Goal: Contribute content

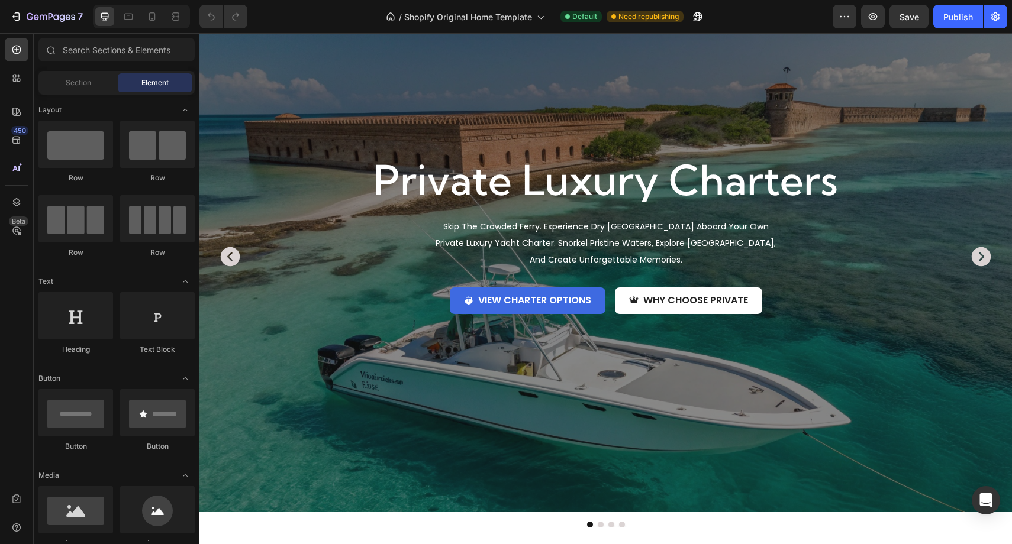
scroll to position [124, 0]
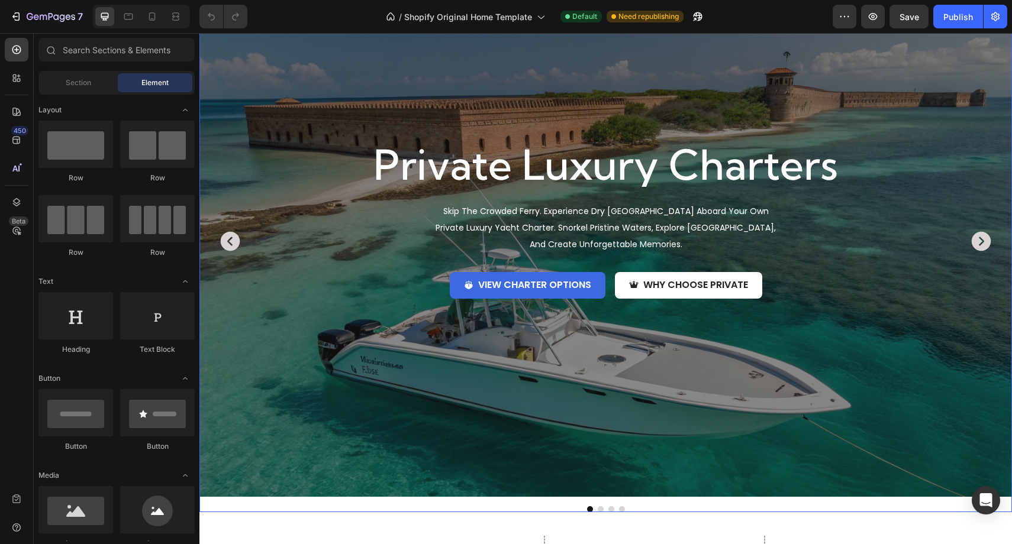
click at [980, 238] on icon "Carousel Next Arrow" at bounding box center [981, 242] width 24 height 24
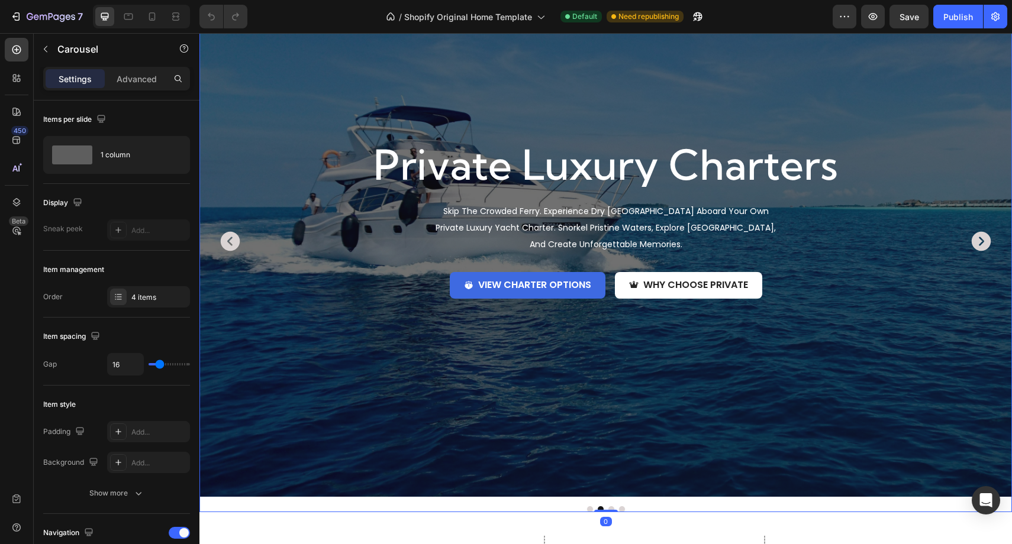
click at [980, 238] on icon "Carousel Next Arrow" at bounding box center [981, 242] width 24 height 24
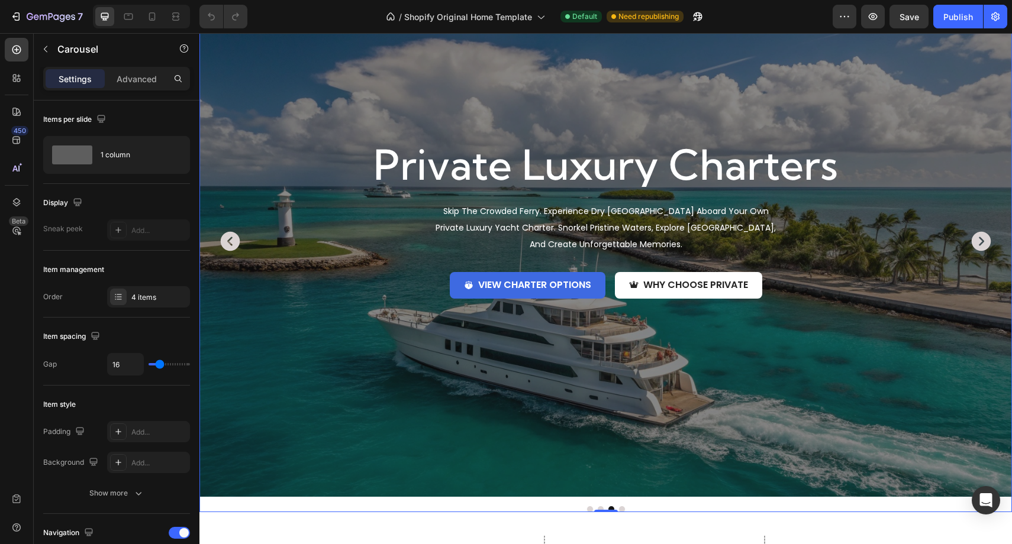
click at [980, 238] on icon "Carousel Next Arrow" at bounding box center [981, 242] width 24 height 24
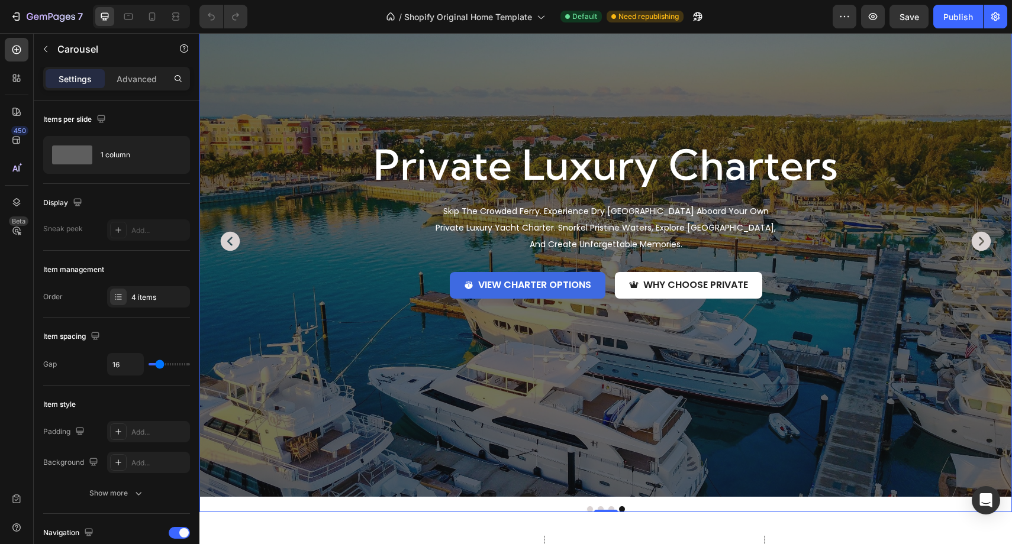
click at [980, 238] on icon "Carousel Next Arrow" at bounding box center [981, 242] width 24 height 24
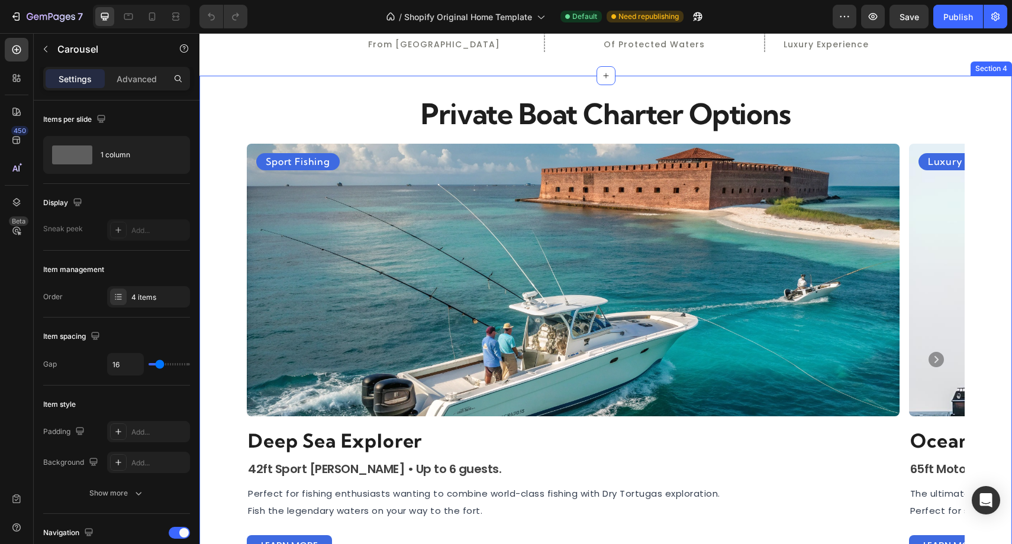
scroll to position [659, 0]
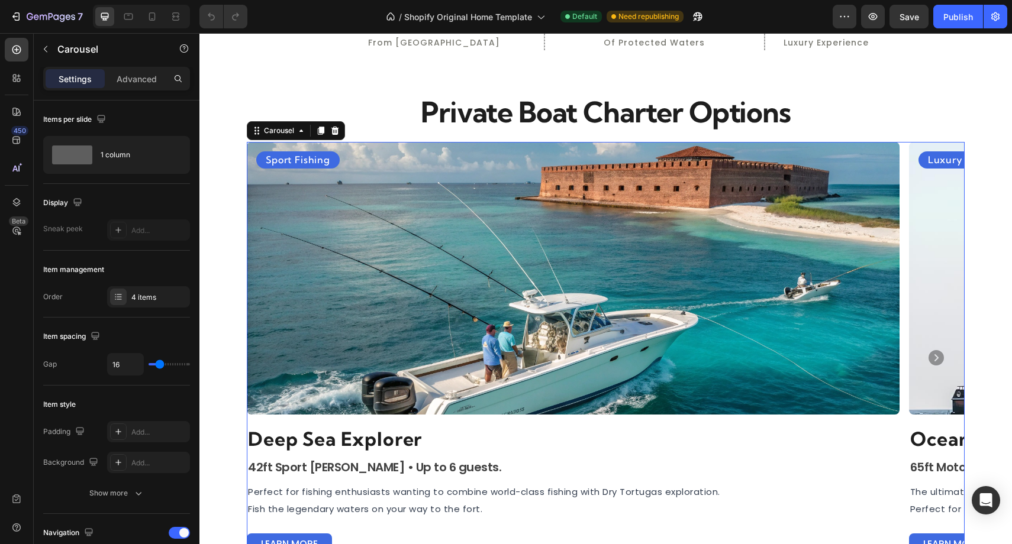
click at [929, 351] on icon "Carousel Next Arrow" at bounding box center [936, 357] width 19 height 19
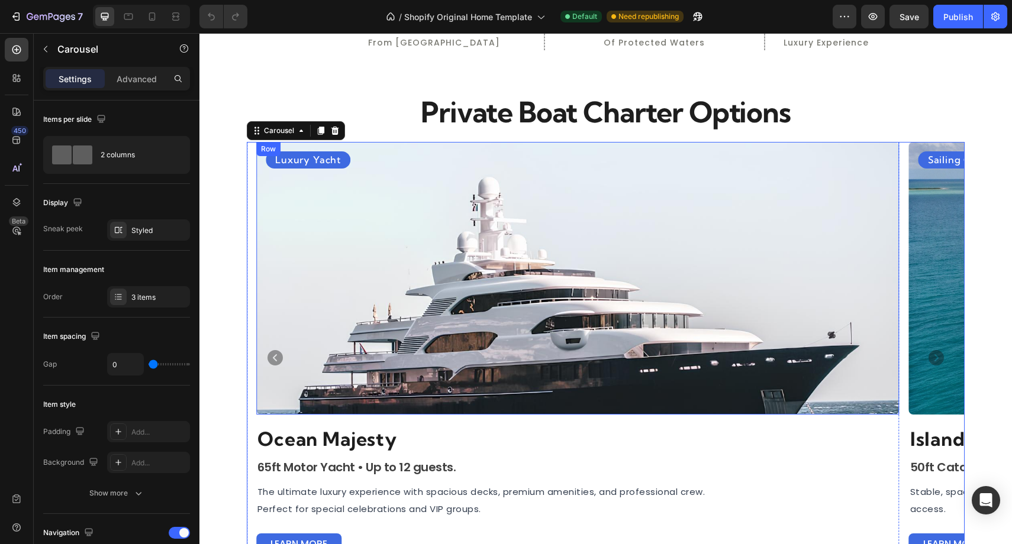
click at [470, 306] on div "Luxury Yacht Heading" at bounding box center [578, 278] width 624 height 254
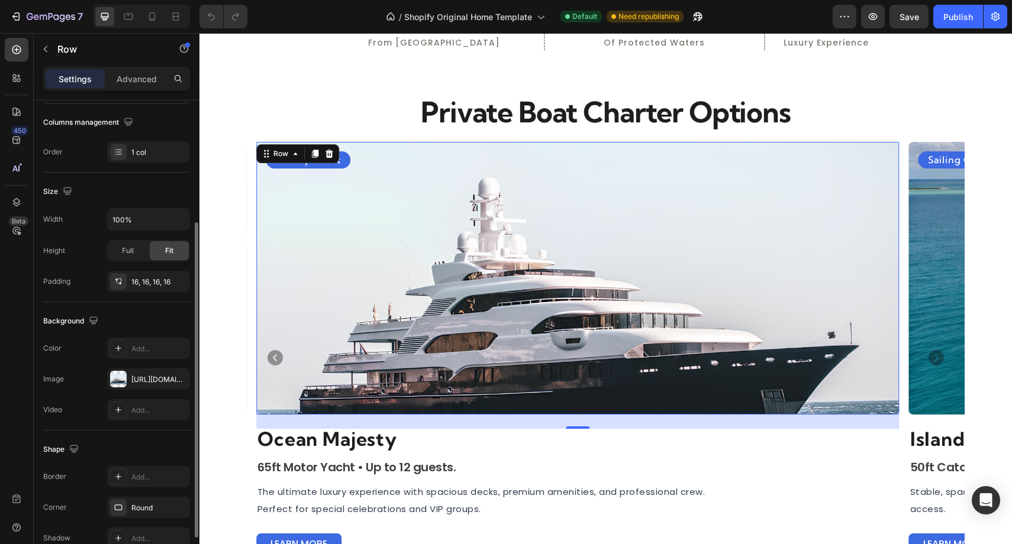
scroll to position [183, 0]
click at [145, 380] on div "[URL][DOMAIN_NAME]" at bounding box center [148, 379] width 34 height 11
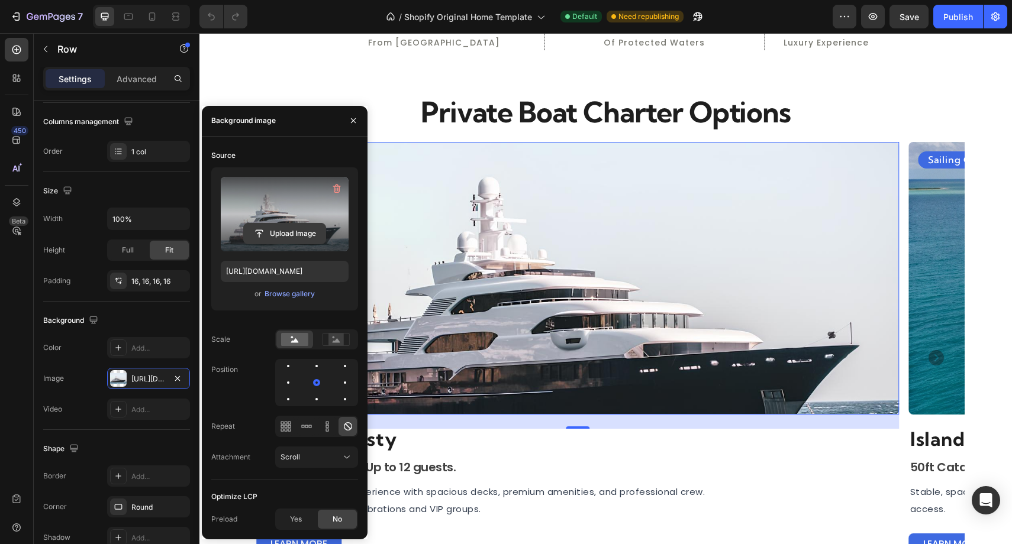
click at [298, 239] on input "file" at bounding box center [285, 234] width 82 height 20
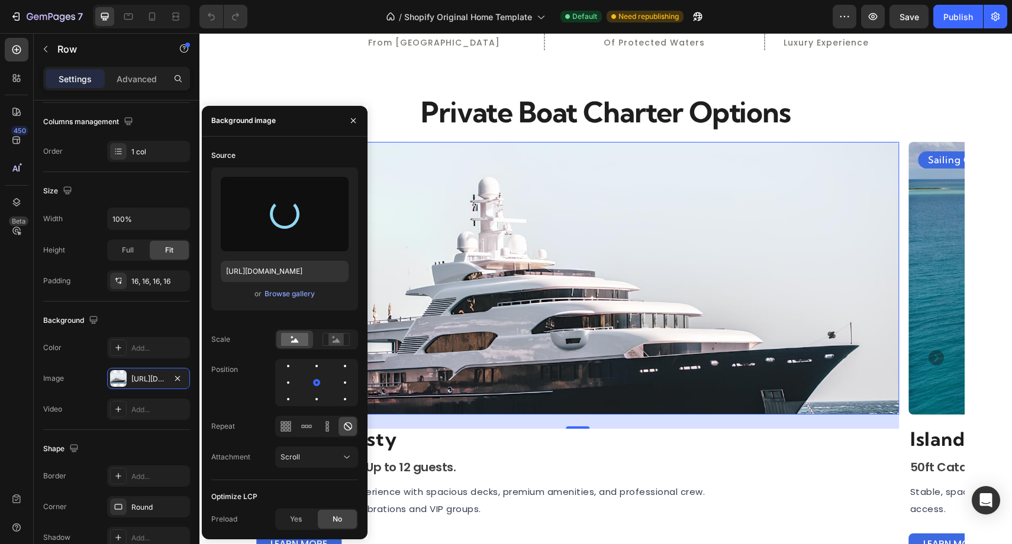
type input "[URL][DOMAIN_NAME]"
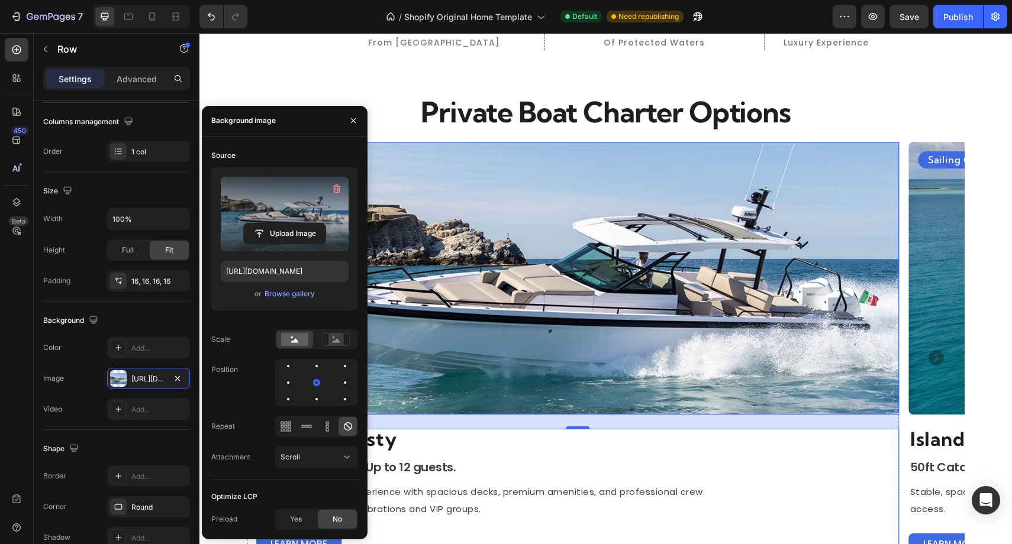
click at [495, 453] on div "Ocean Majesty Heading 65ft Motor Yacht • Up to 12 guests. Heading 65ft Motor Ya…" at bounding box center [577, 494] width 643 height 131
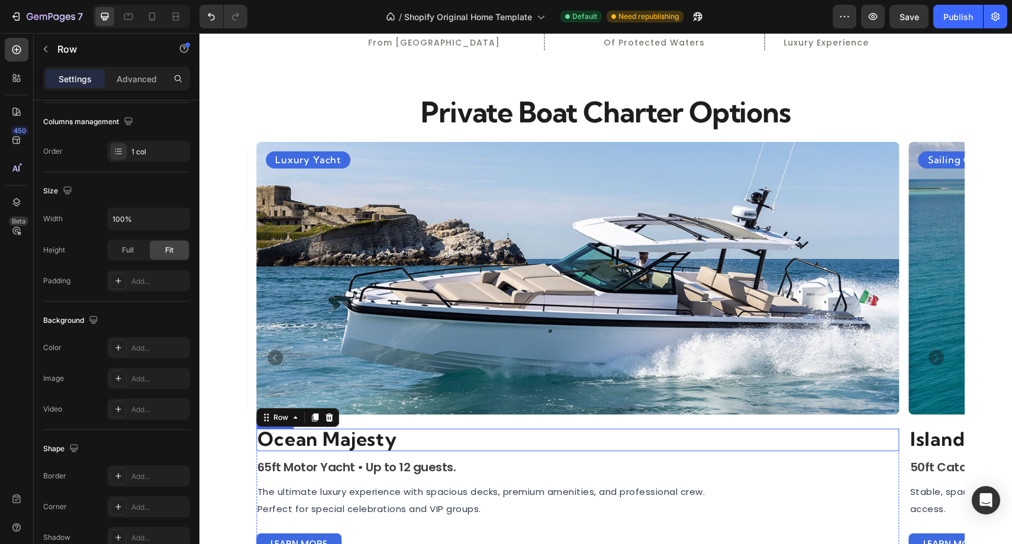
click at [341, 448] on span "Ocean Majesty" at bounding box center [327, 439] width 140 height 24
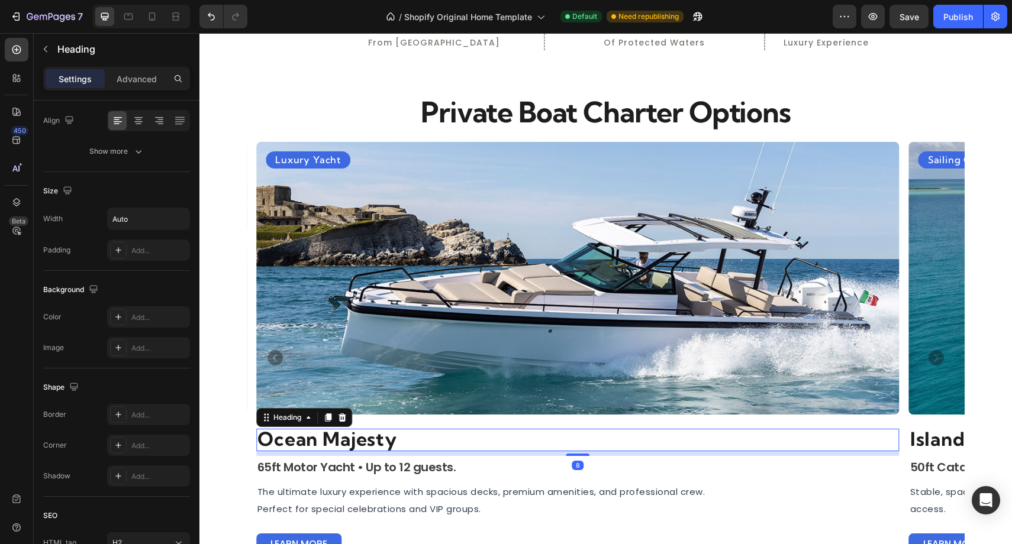
scroll to position [0, 0]
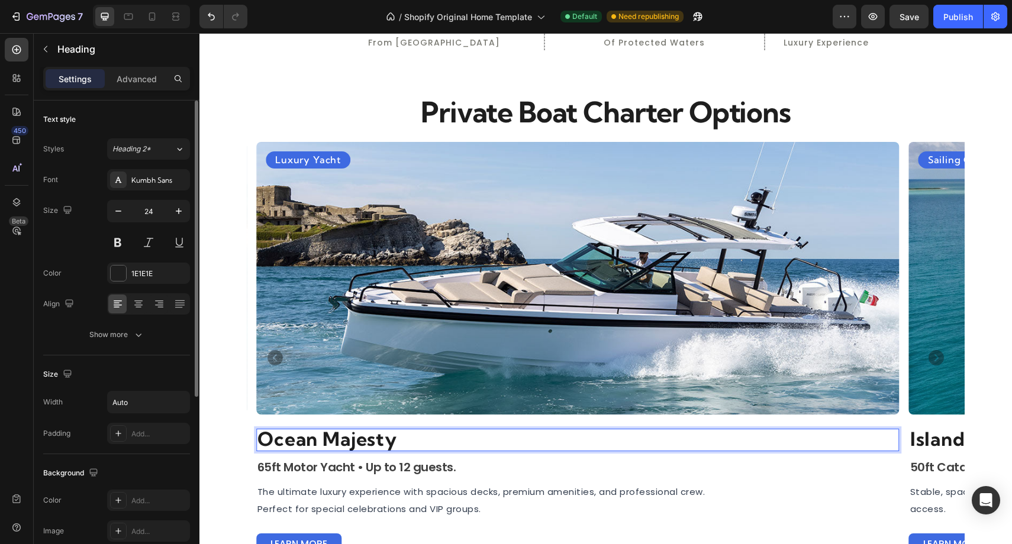
click at [341, 441] on span "Ocean Majesty" at bounding box center [327, 439] width 140 height 24
click at [301, 444] on span "Sea-EO" at bounding box center [293, 439] width 72 height 24
click at [352, 437] on div "SeaEO" at bounding box center [577, 440] width 643 height 22
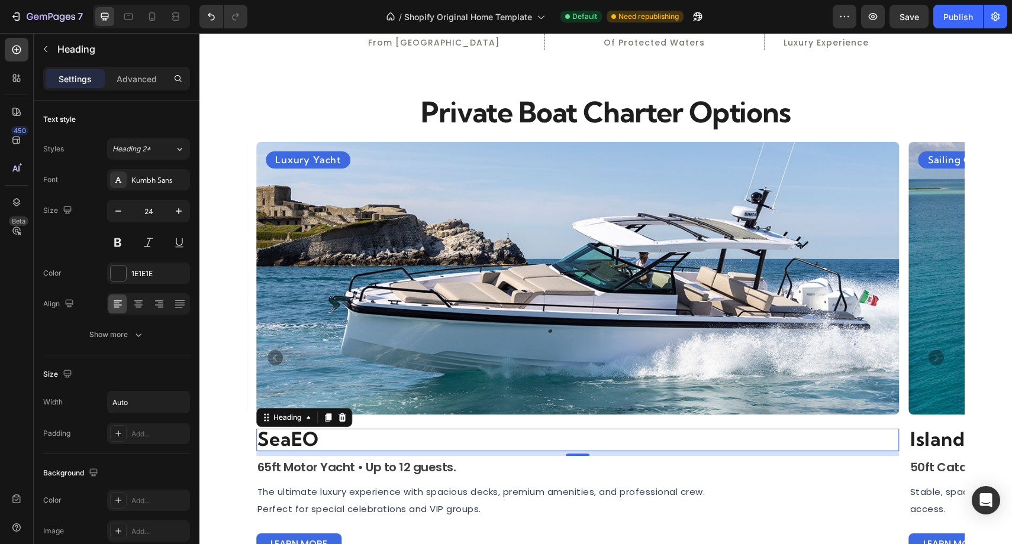
click at [354, 446] on div "SeaEO" at bounding box center [577, 440] width 643 height 22
click at [345, 446] on div "SeaEO" at bounding box center [577, 440] width 643 height 22
click at [324, 440] on div "SeaEO" at bounding box center [577, 440] width 643 height 22
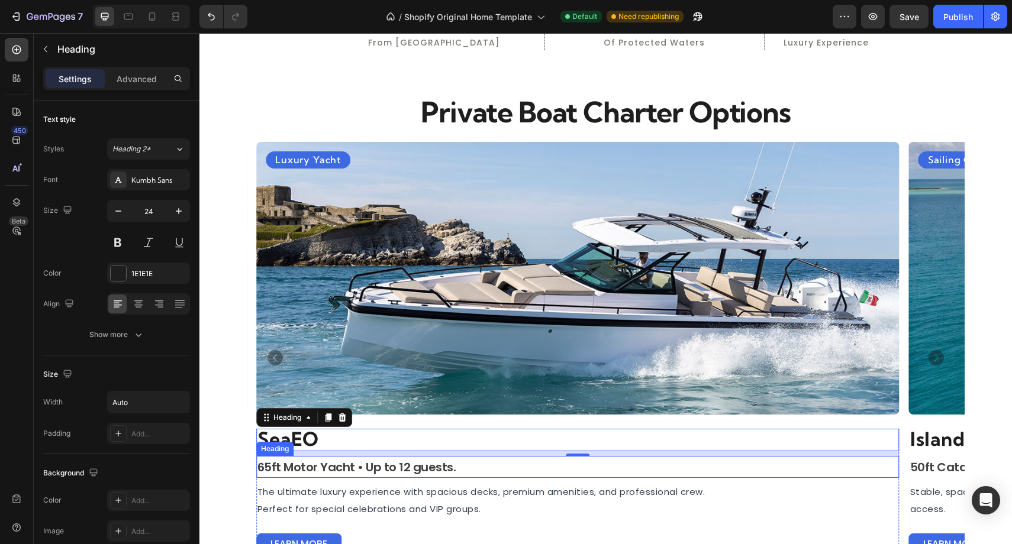
click at [320, 466] on span "65ft Motor Yacht • Up to 12 guests." at bounding box center [356, 467] width 199 height 17
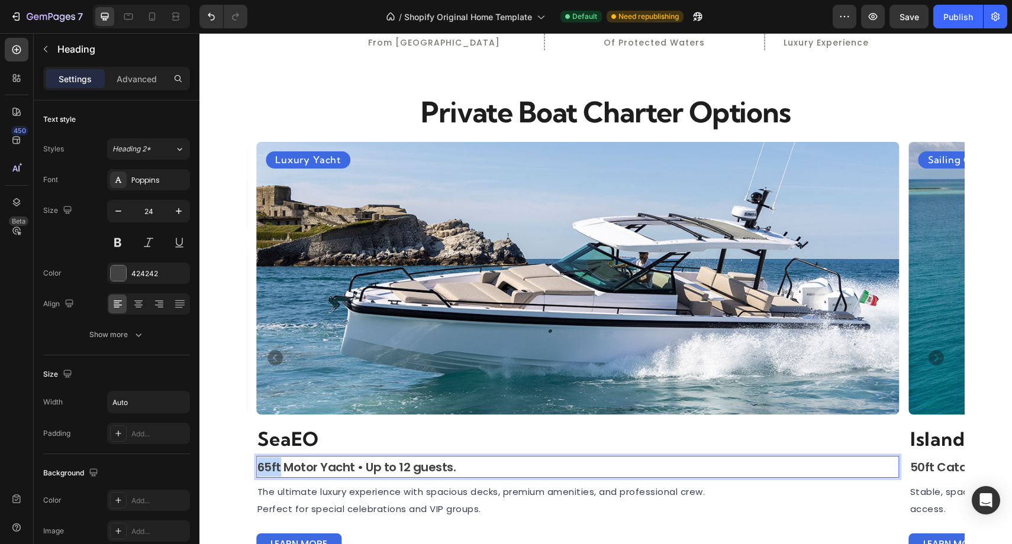
click at [271, 468] on span "65ft Motor Yacht • Up to 12 guests." at bounding box center [356, 467] width 199 height 17
click at [402, 466] on span "38ft Motor Yacht • Up to 12 guests." at bounding box center [356, 467] width 199 height 17
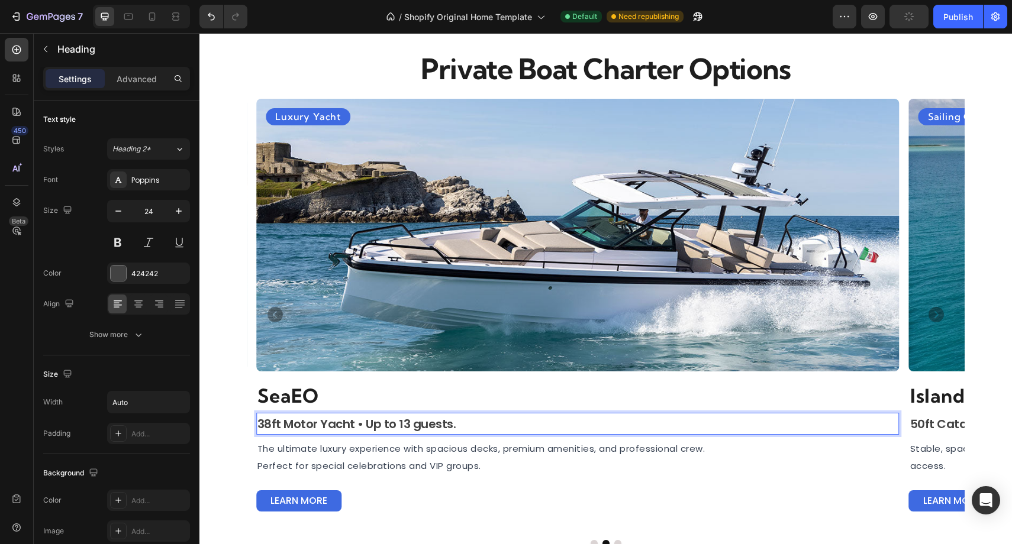
scroll to position [736, 0]
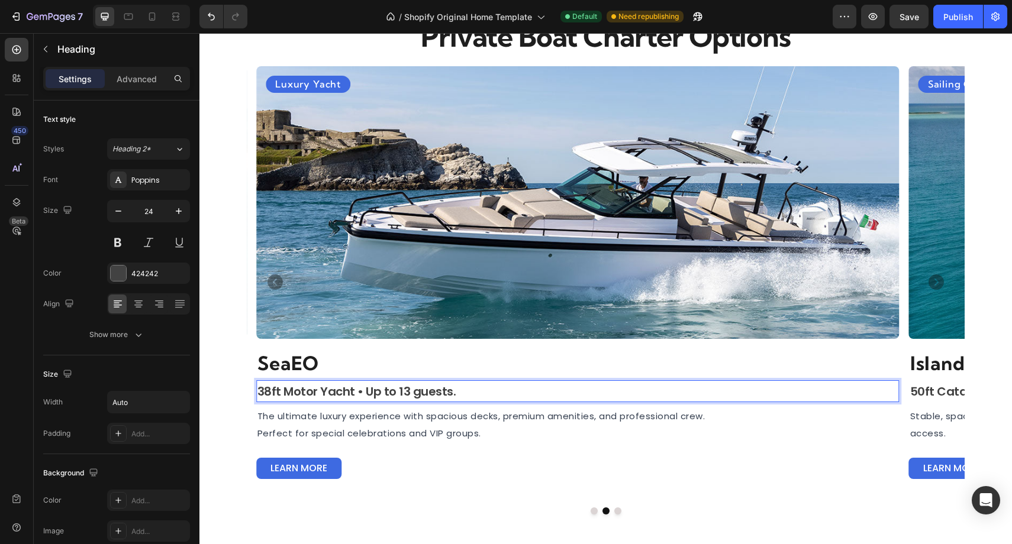
click at [339, 390] on span "38ft Motor Yacht • Up to 13 guests." at bounding box center [356, 391] width 199 height 17
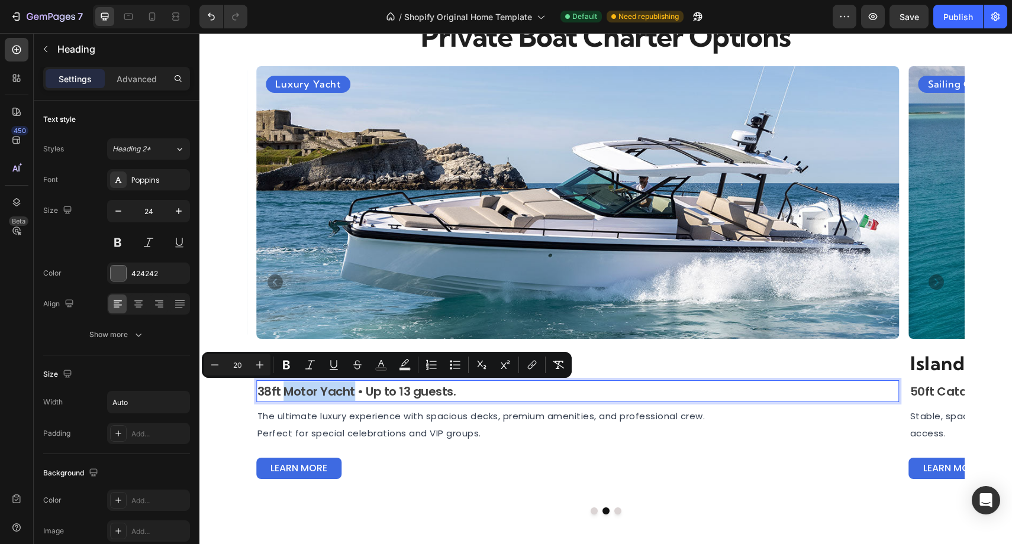
drag, startPoint x: 353, startPoint y: 393, endPoint x: 283, endPoint y: 391, distance: 69.3
click at [283, 391] on span "38ft Motor Yacht • Up to 13 guests." at bounding box center [356, 391] width 199 height 17
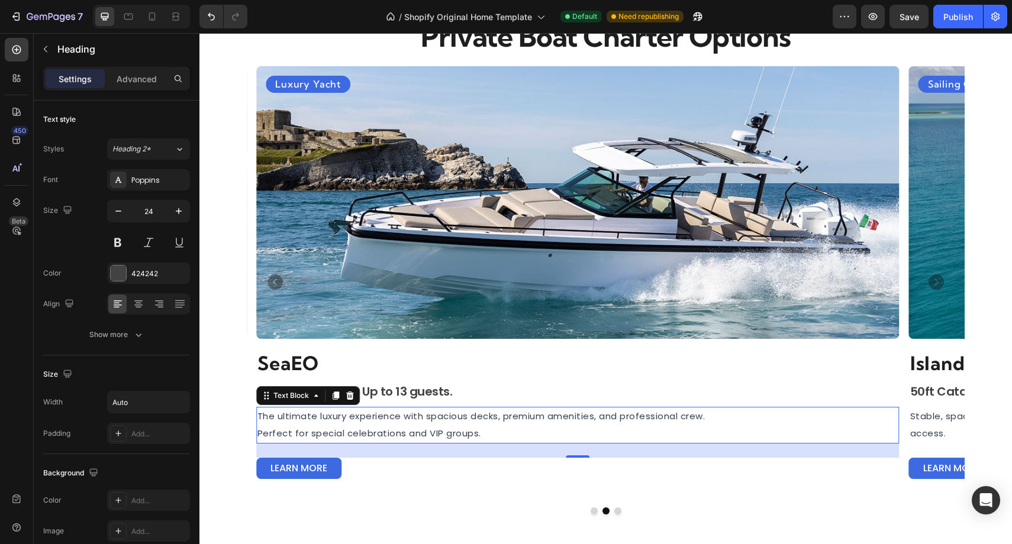
click at [444, 422] on span "The ultimate luxury experience with spacious decks, premium amenities, and prof…" at bounding box center [481, 416] width 448 height 12
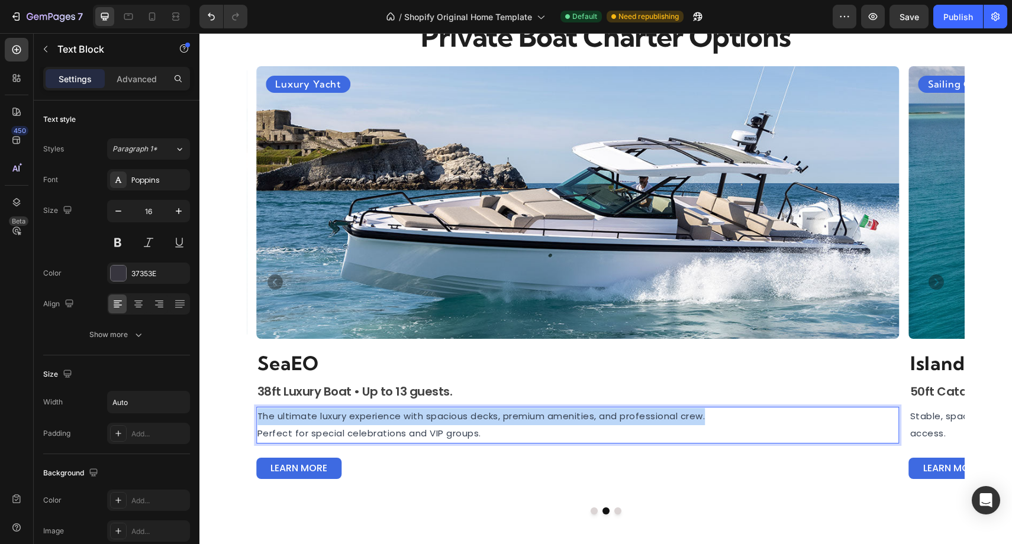
click at [444, 422] on span "The ultimate luxury experience with spacious decks, premium amenities, and prof…" at bounding box center [481, 416] width 448 height 12
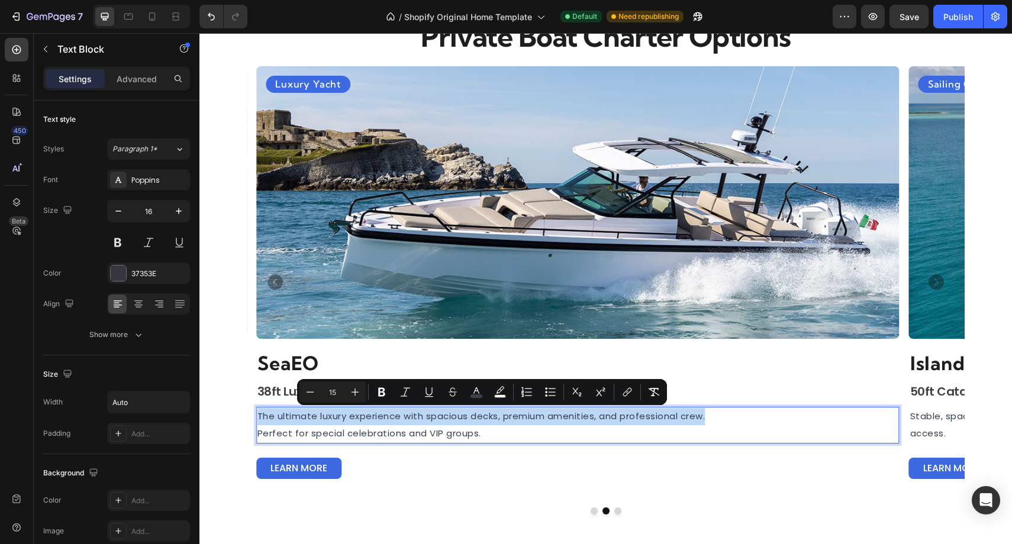
click at [444, 422] on span "The ultimate luxury experience with spacious decks, premium amenities, and prof…" at bounding box center [481, 416] width 448 height 12
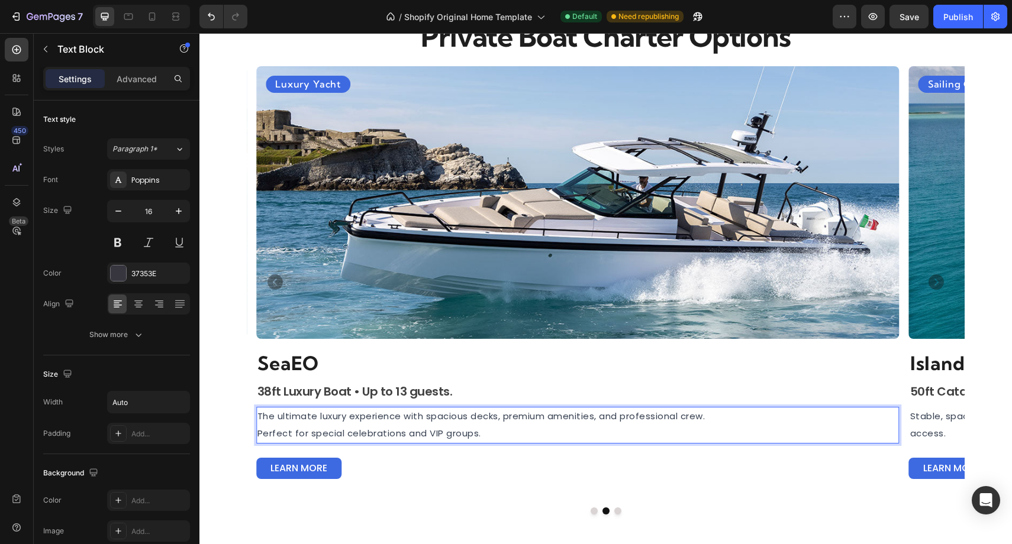
click at [485, 434] on p "Perfect for special celebrations and VIP groups." at bounding box center [481, 433] width 448 height 17
click at [502, 414] on span "The ultimate luxury experience with spacious decks, premium amenities, and prof…" at bounding box center [481, 416] width 448 height 12
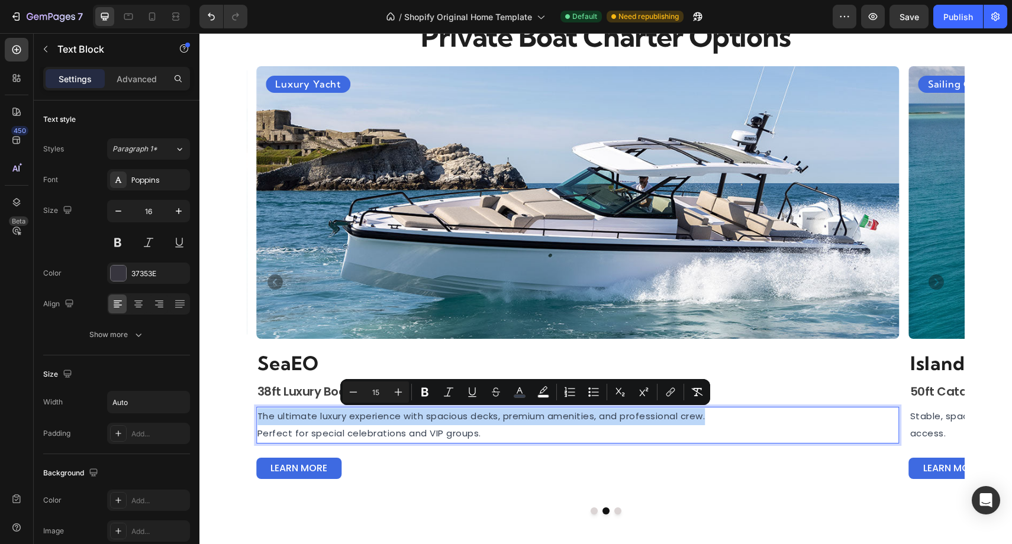
click at [502, 414] on span "The ultimate luxury experience with spacious decks, premium amenities, and prof…" at bounding box center [481, 416] width 448 height 12
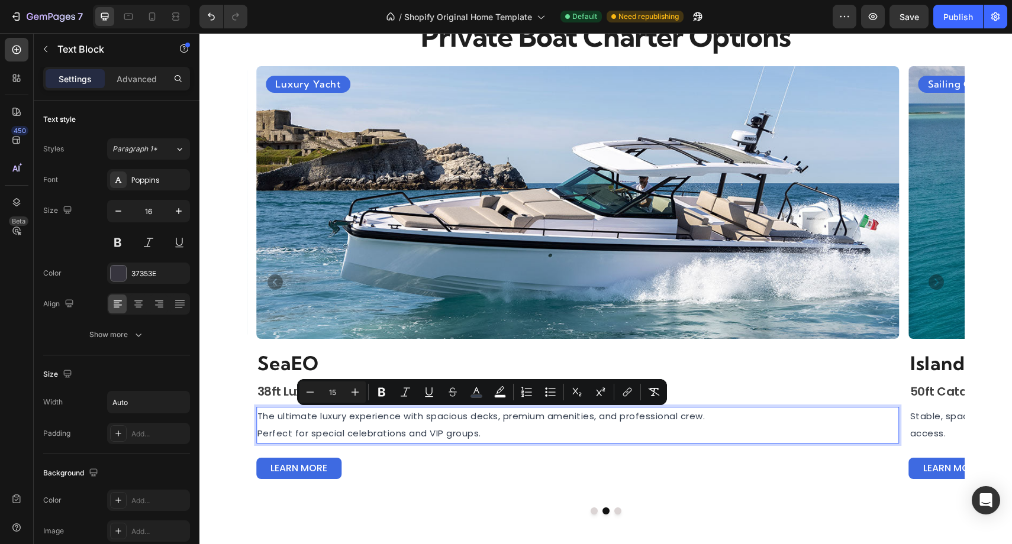
click at [498, 431] on p "Perfect for special celebrations and VIP groups." at bounding box center [481, 433] width 448 height 17
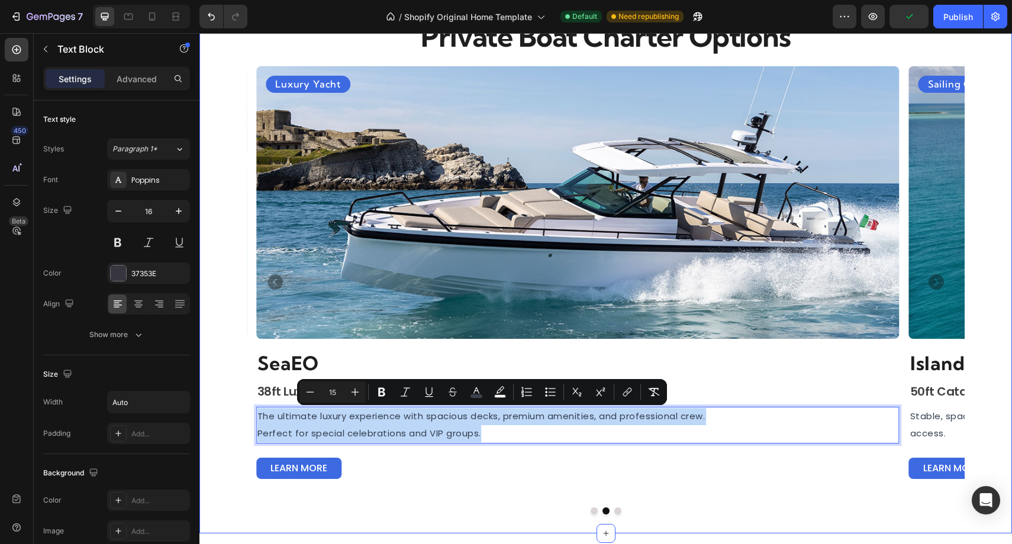
drag, startPoint x: 498, startPoint y: 433, endPoint x: 246, endPoint y: 410, distance: 253.1
click at [246, 410] on div "Private Boat Charter Options Heading Private Boat Charter Options Heading Row S…" at bounding box center [605, 265] width 812 height 535
copy div "The ultimate luxury experience with spacious decks, premium amenities, and prof…"
click at [393, 413] on span "The ultimate luxury experience with spacious decks, premium amenities, and prof…" at bounding box center [481, 416] width 448 height 12
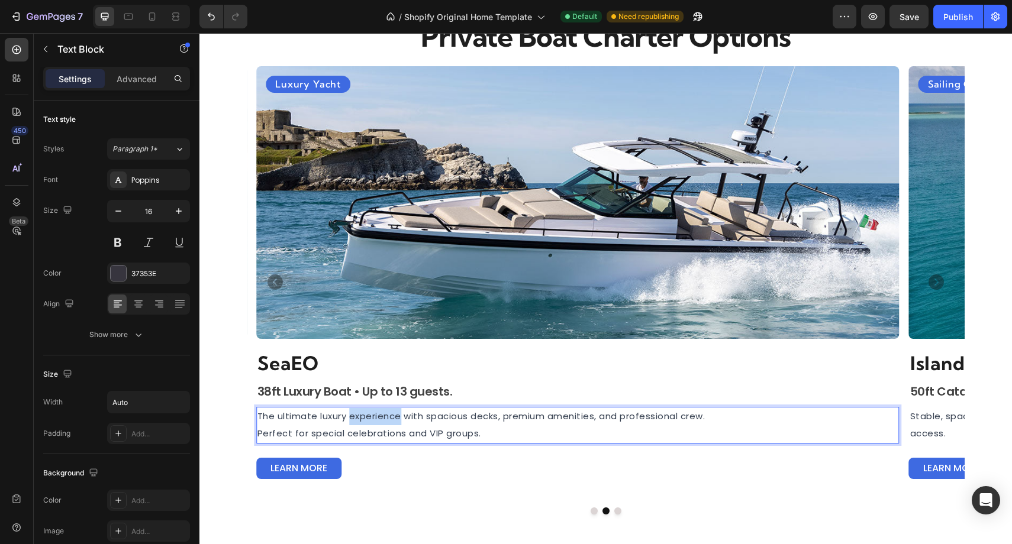
click at [393, 413] on span "The ultimate luxury experience with spacious decks, premium amenities, and prof…" at bounding box center [481, 416] width 448 height 12
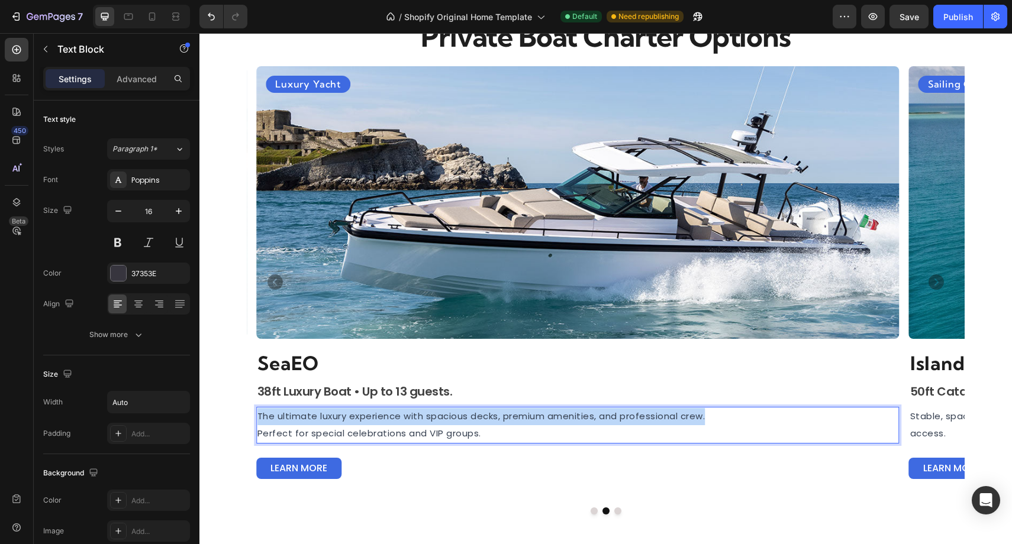
click at [393, 413] on span "The ultimate luxury experience with spacious decks, premium amenities, and prof…" at bounding box center [481, 416] width 448 height 12
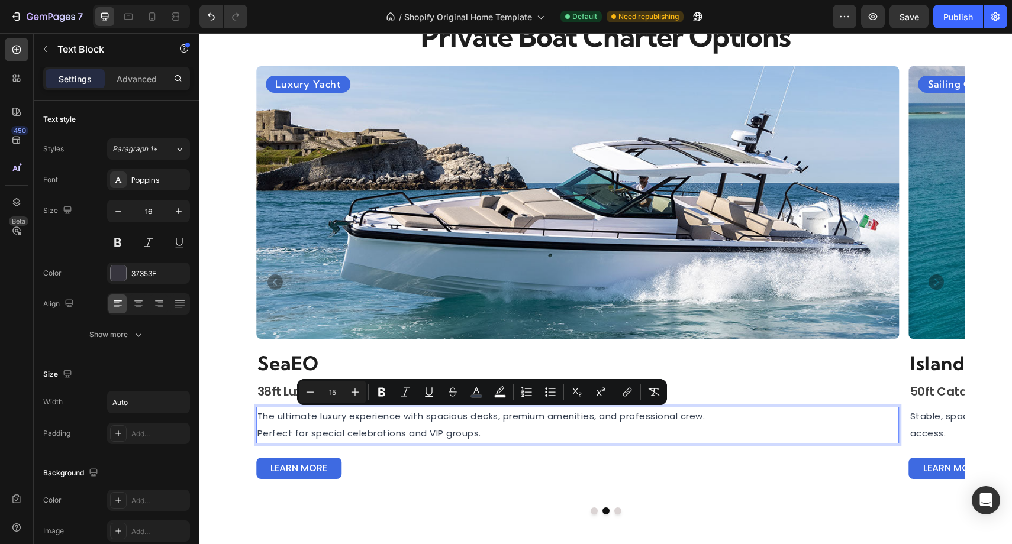
click at [392, 415] on span "The ultimate luxury experience with spacious decks, premium amenities, and prof…" at bounding box center [481, 416] width 448 height 12
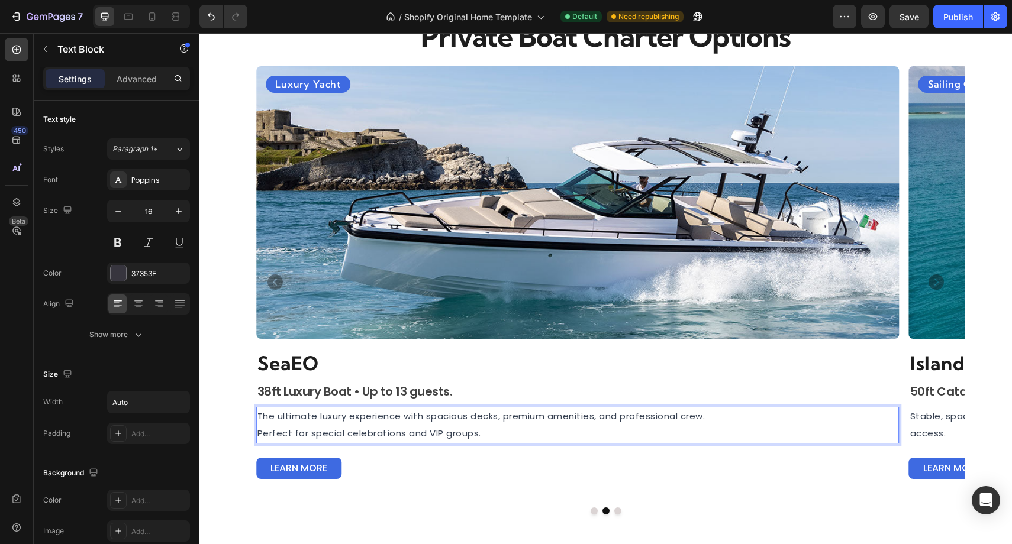
click at [392, 417] on span "The ultimate luxury experience with spacious decks, premium amenities, and prof…" at bounding box center [481, 416] width 448 height 12
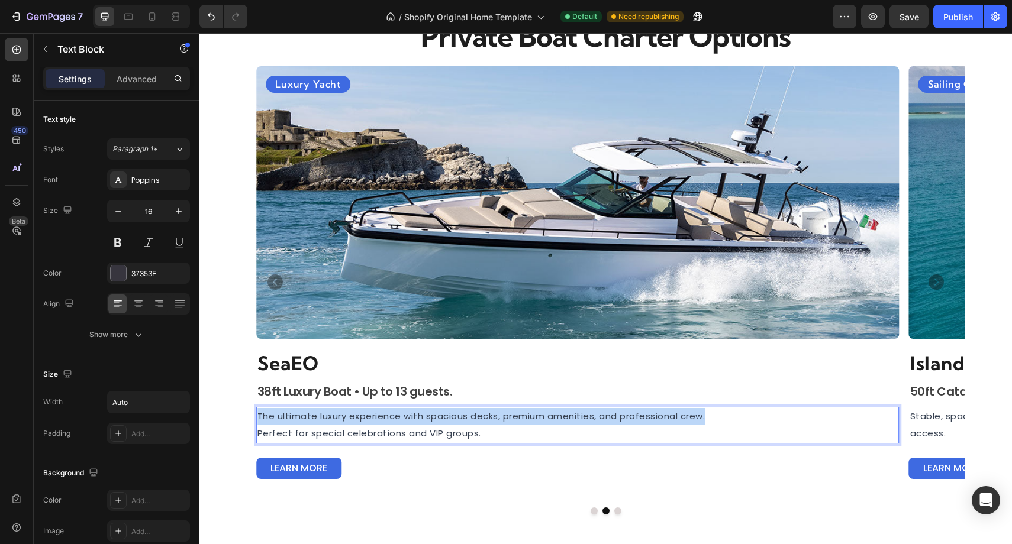
click at [392, 417] on span "The ultimate luxury experience with spacious decks, premium amenities, and prof…" at bounding box center [481, 416] width 448 height 12
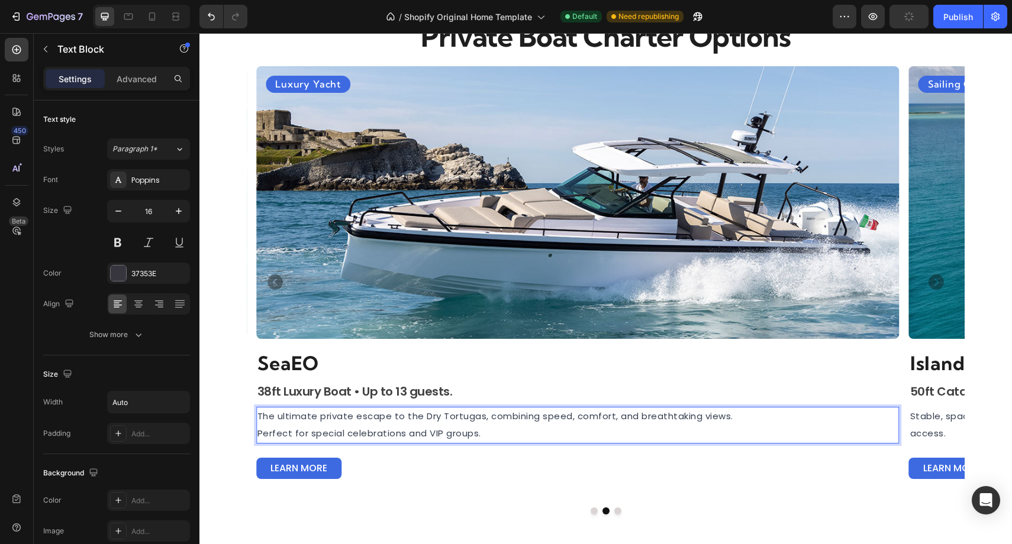
click at [393, 432] on span "Perfect for special celebrations and VIP groups." at bounding box center [369, 433] width 224 height 12
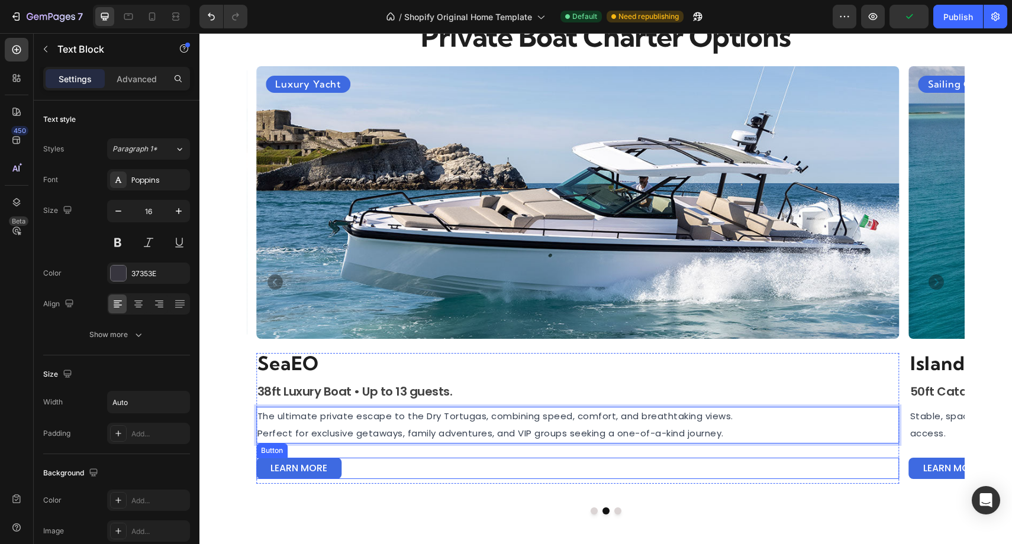
click at [532, 476] on div "learn more Button" at bounding box center [577, 469] width 643 height 22
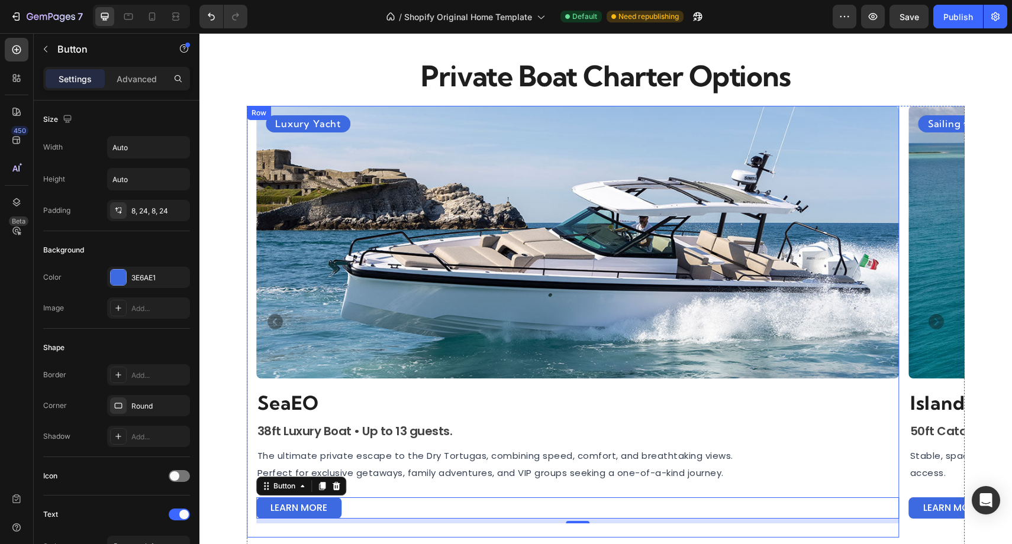
scroll to position [695, 0]
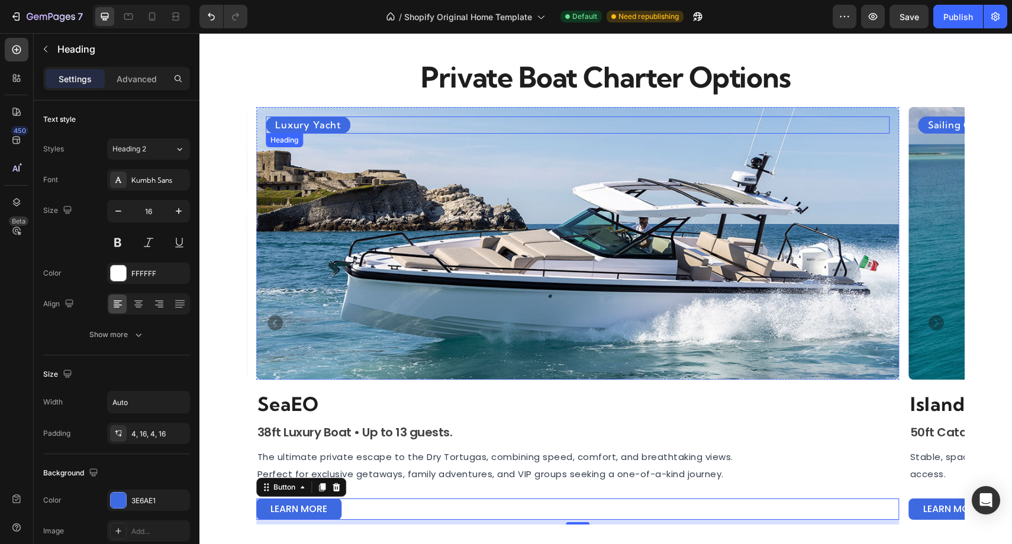
click at [330, 122] on span "Luxury Yacht" at bounding box center [308, 125] width 66 height 12
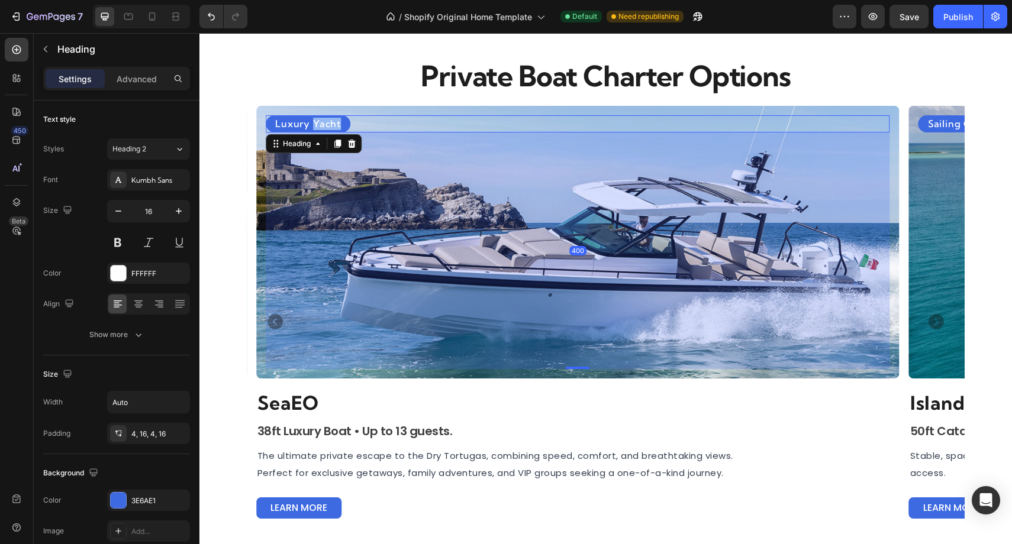
click at [330, 122] on span "Luxury Yacht" at bounding box center [308, 124] width 66 height 12
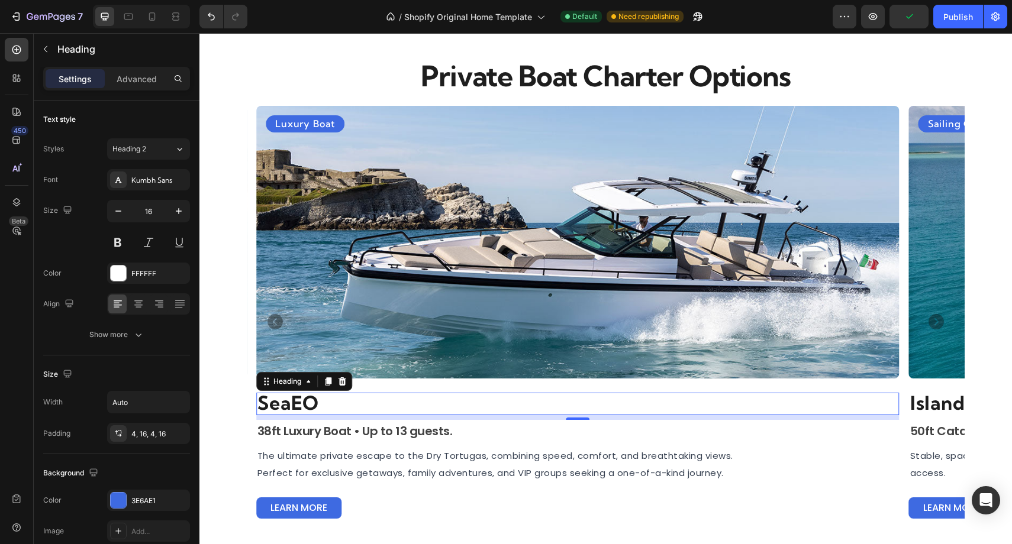
click at [569, 405] on div "⁠⁠⁠⁠⁠⁠⁠ SeaEO" at bounding box center [577, 404] width 643 height 22
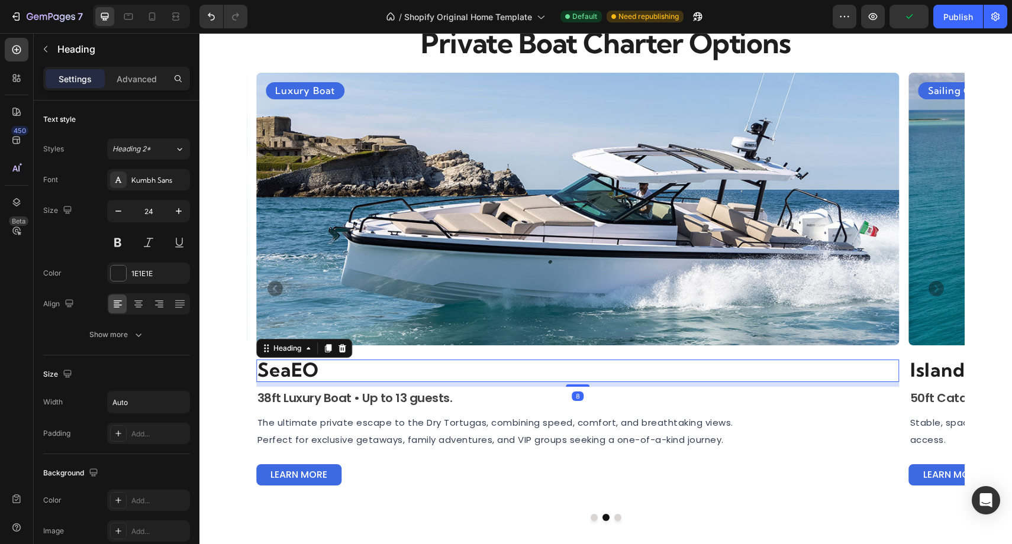
scroll to position [731, 0]
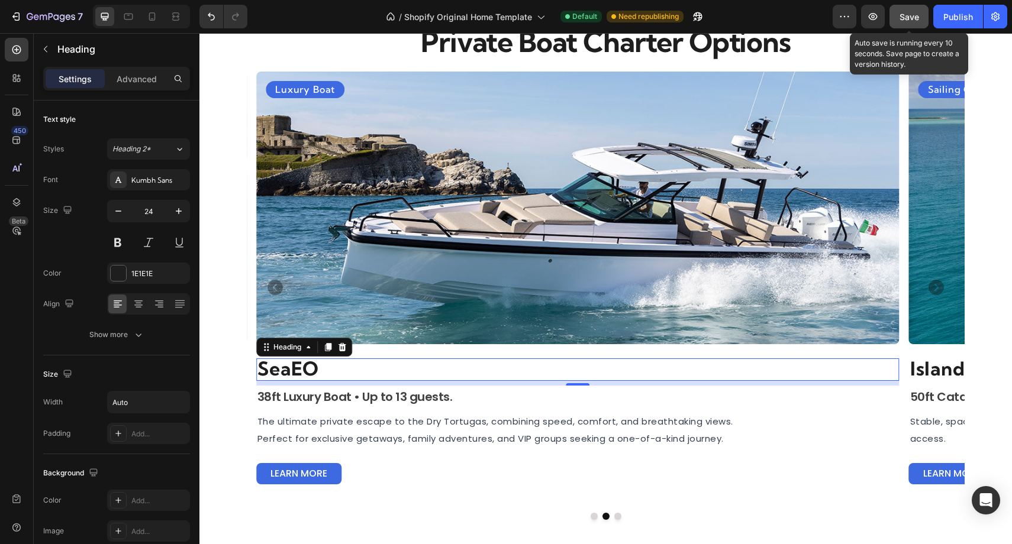
click at [909, 22] on div "Save" at bounding box center [909, 17] width 20 height 12
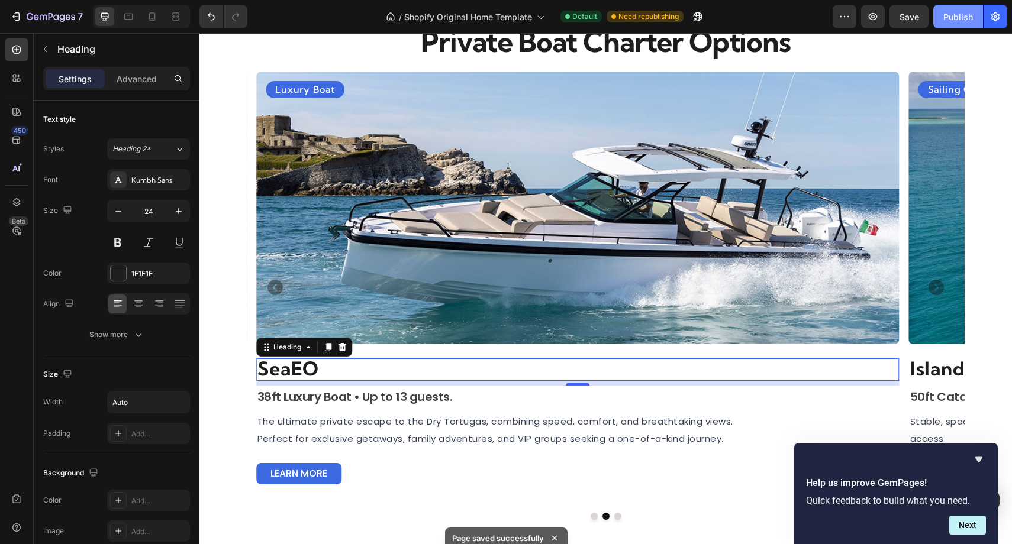
click at [958, 20] on div "Publish" at bounding box center [958, 17] width 30 height 12
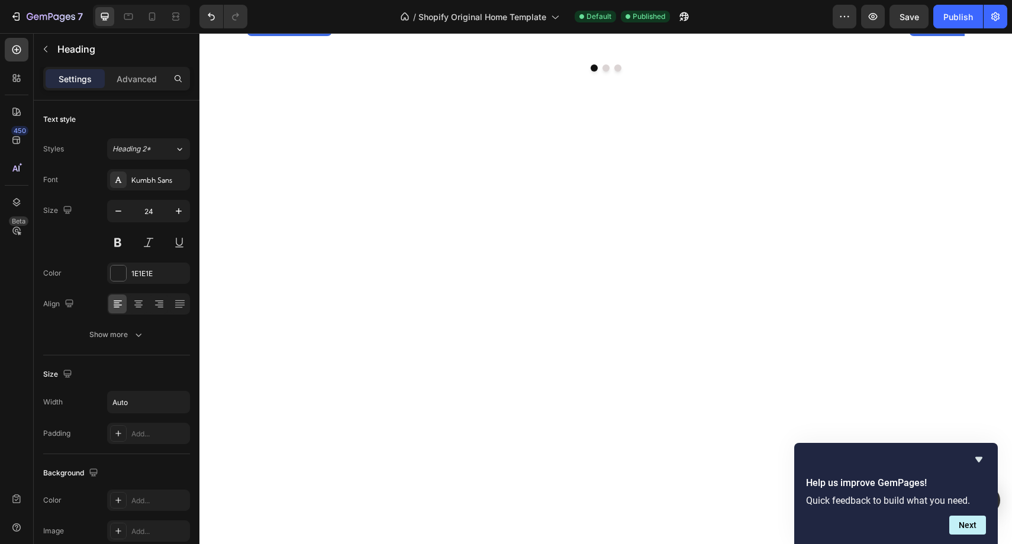
scroll to position [0, 0]
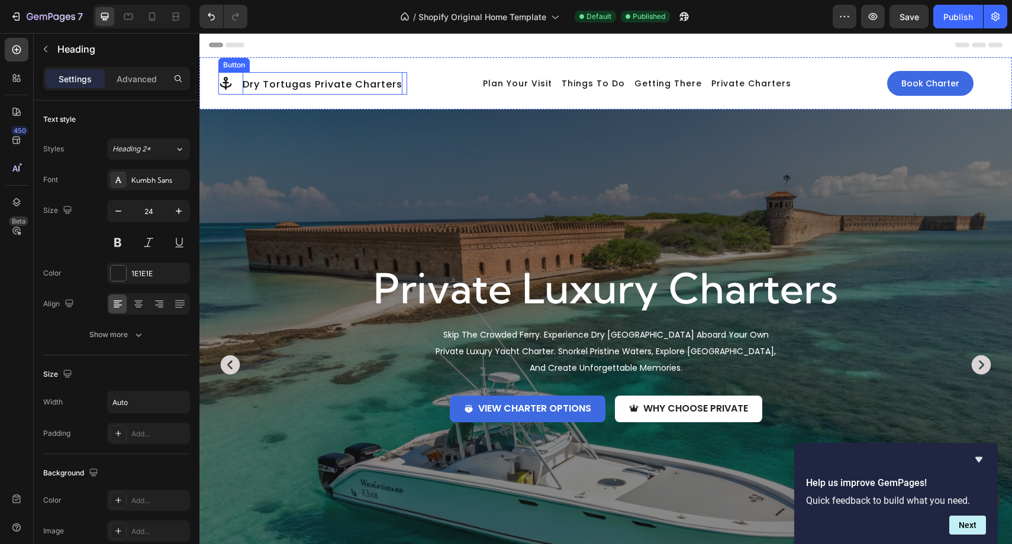
click at [306, 83] on span "Dry Tortugas Private Charters" at bounding box center [323, 85] width 160 height 14
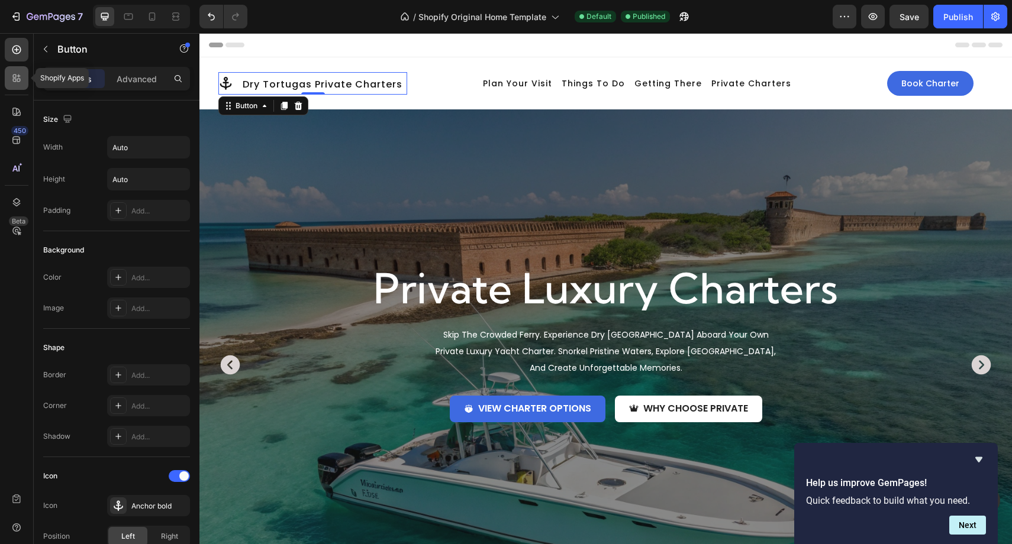
click at [17, 80] on icon at bounding box center [19, 81] width 4 height 4
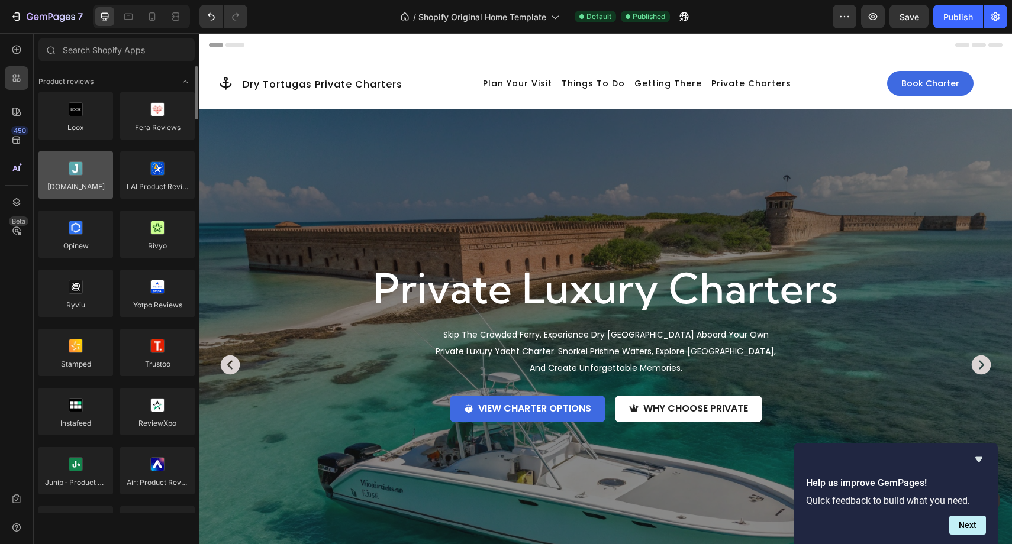
scroll to position [15, 0]
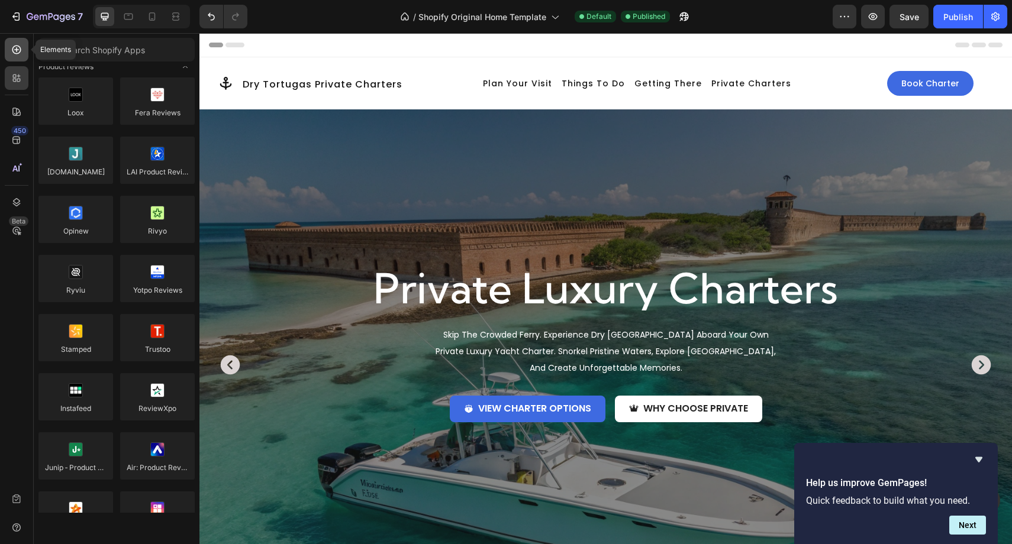
click at [14, 44] on icon at bounding box center [17, 50] width 12 height 12
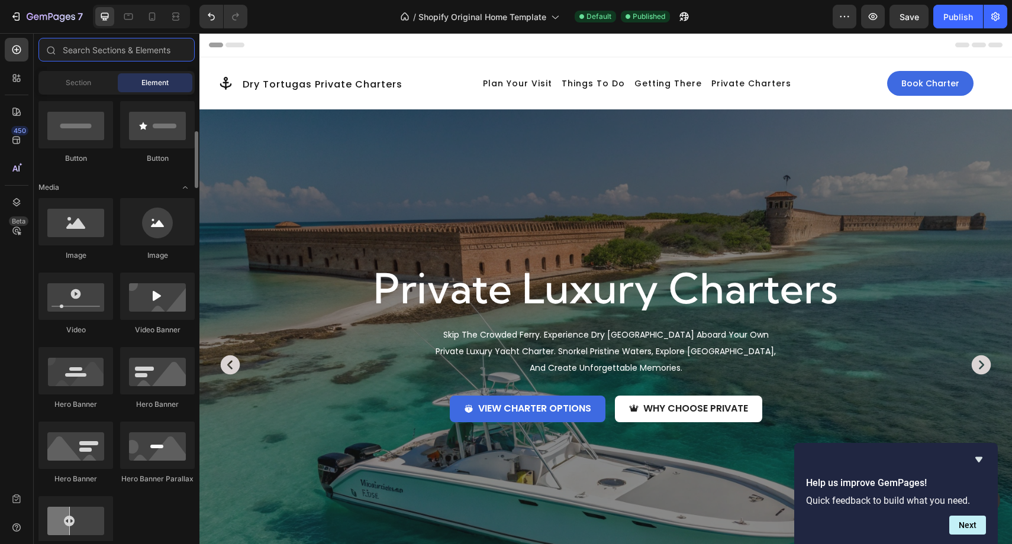
scroll to position [288, 0]
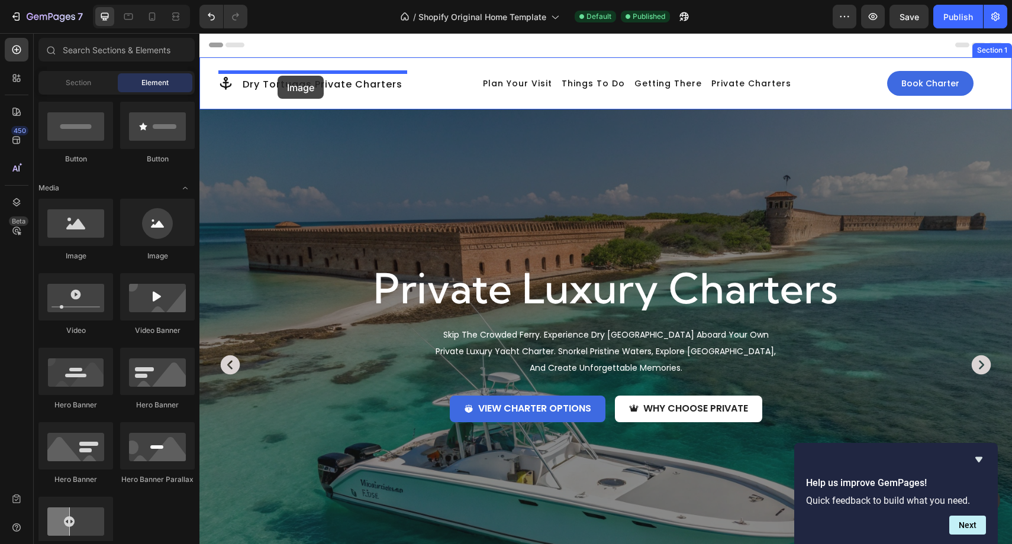
drag, startPoint x: 279, startPoint y: 269, endPoint x: 277, endPoint y: 75, distance: 194.1
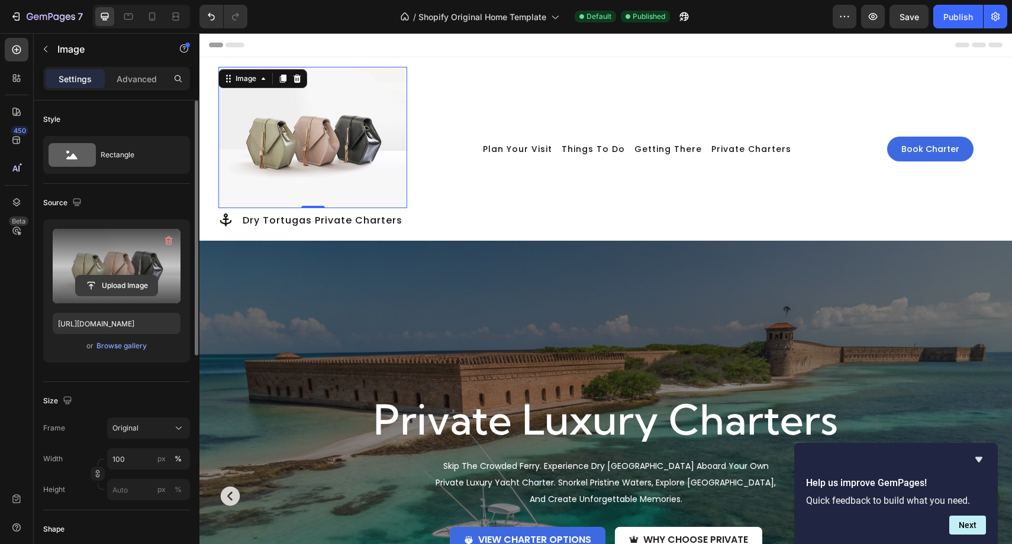
click at [125, 284] on input "file" at bounding box center [117, 286] width 82 height 20
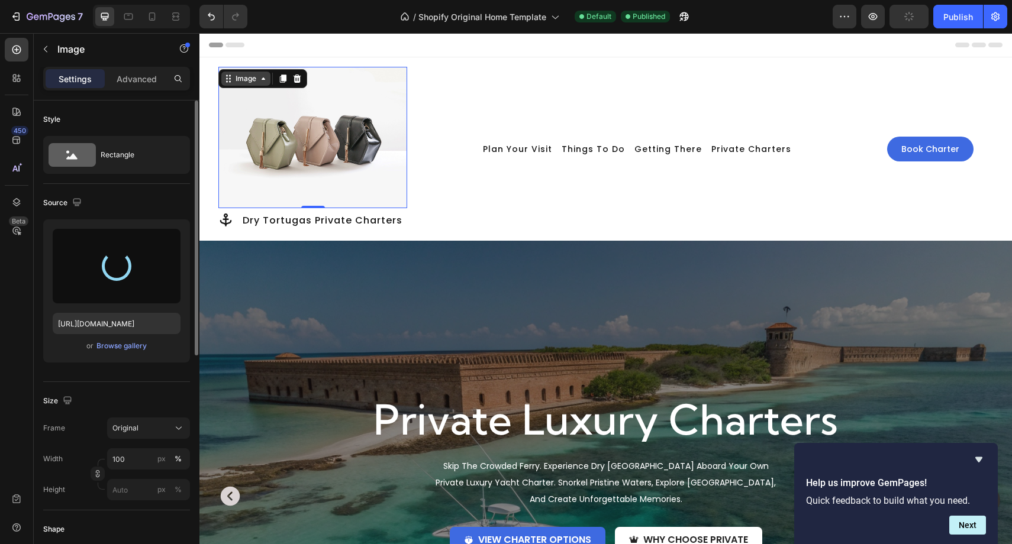
type input "[URL][DOMAIN_NAME]"
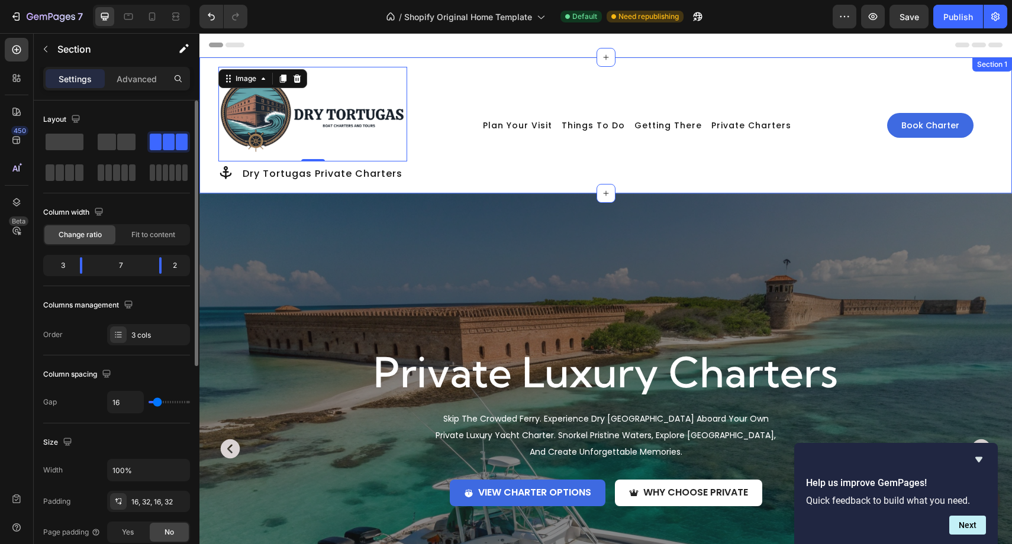
click at [489, 184] on div "Plan Your Visit Button Things To Do Button Getting There Button Private Charter…" at bounding box center [637, 125] width 441 height 117
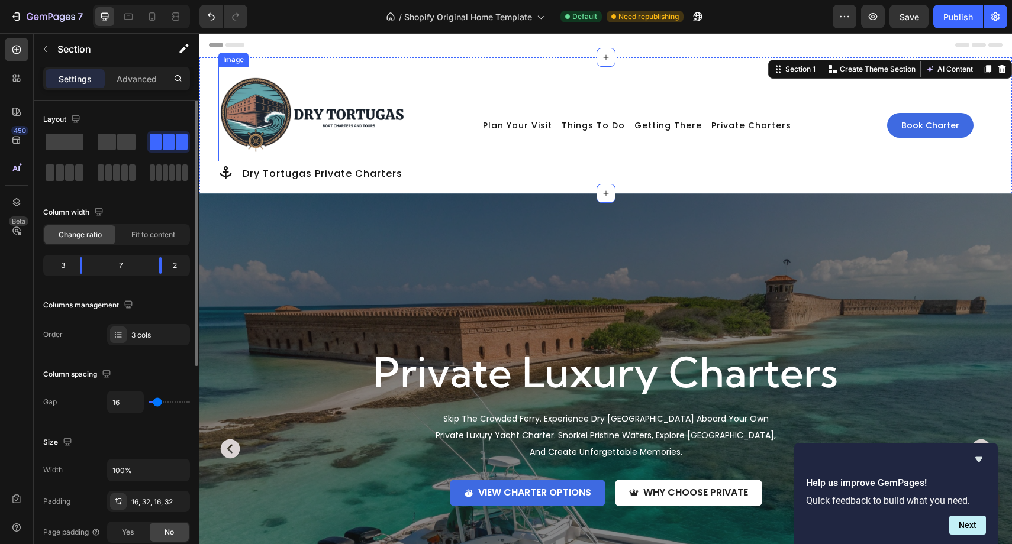
click at [280, 160] on img at bounding box center [312, 114] width 189 height 95
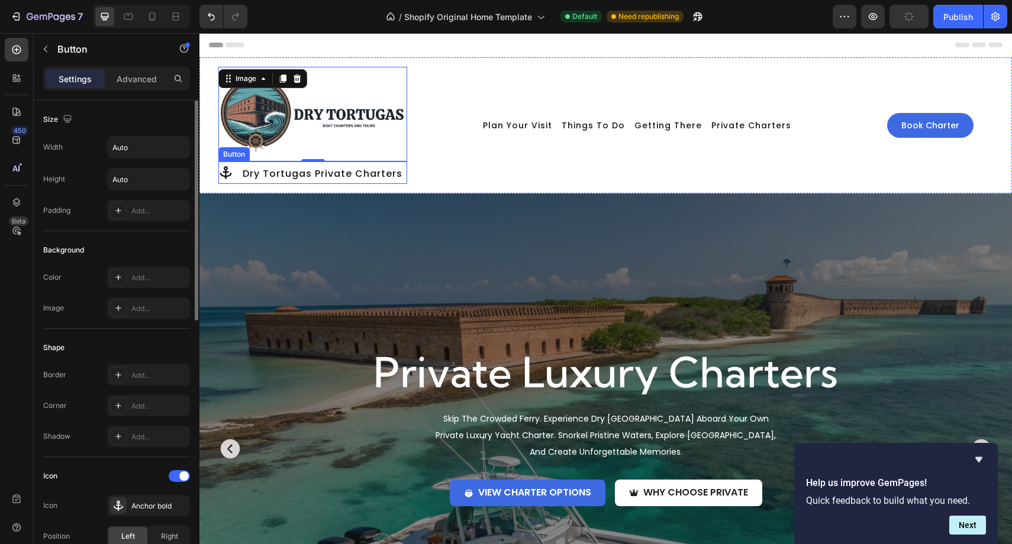
click at [401, 179] on div "Dry Tortugas Private Charters Button" at bounding box center [312, 173] width 189 height 23
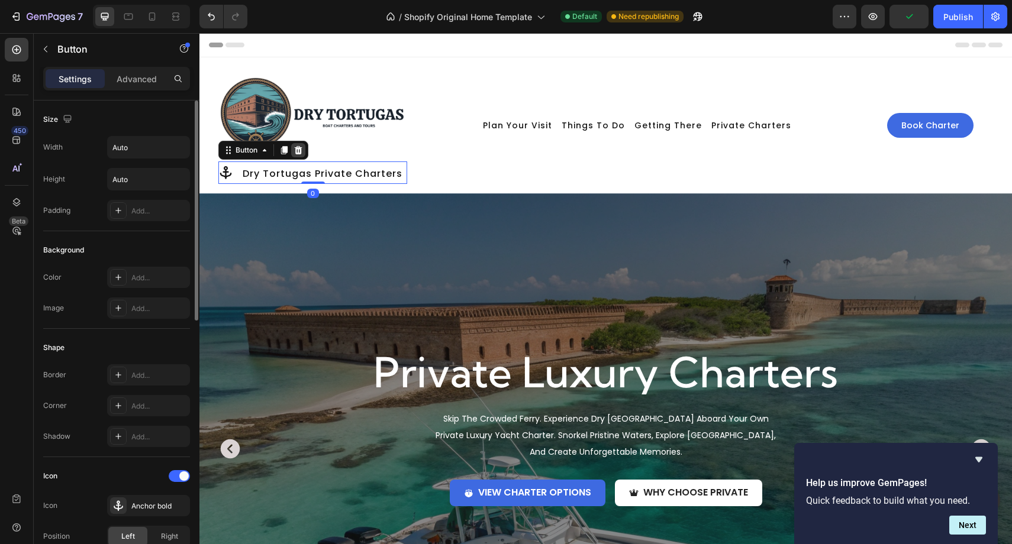
click at [301, 151] on icon at bounding box center [299, 150] width 8 height 8
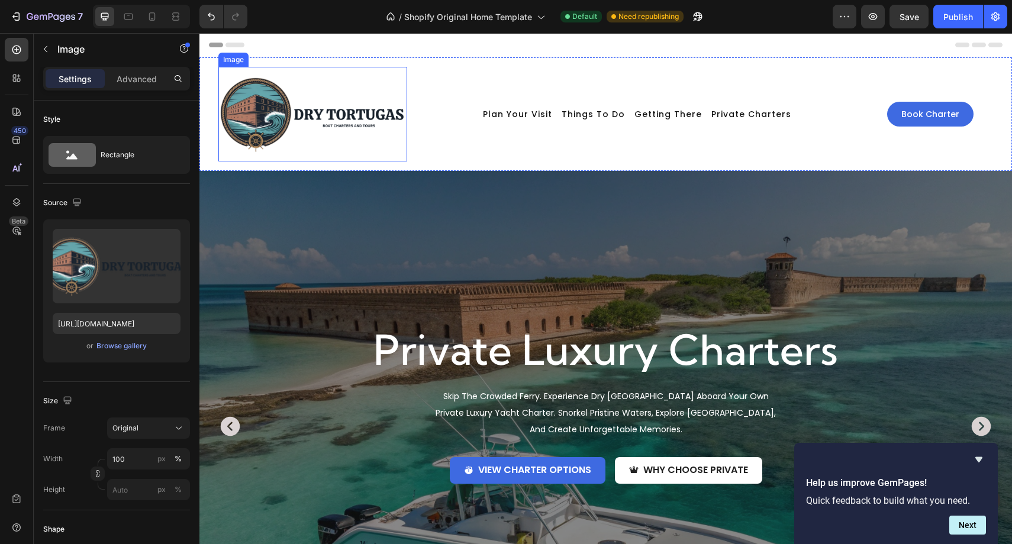
click at [320, 121] on img at bounding box center [312, 114] width 189 height 95
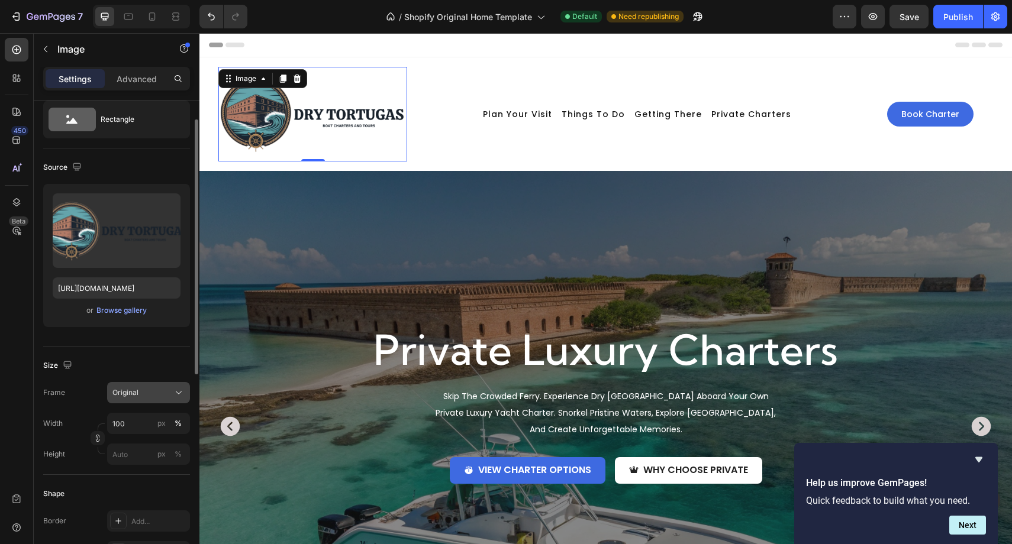
click at [169, 397] on div "Original" at bounding box center [141, 393] width 58 height 11
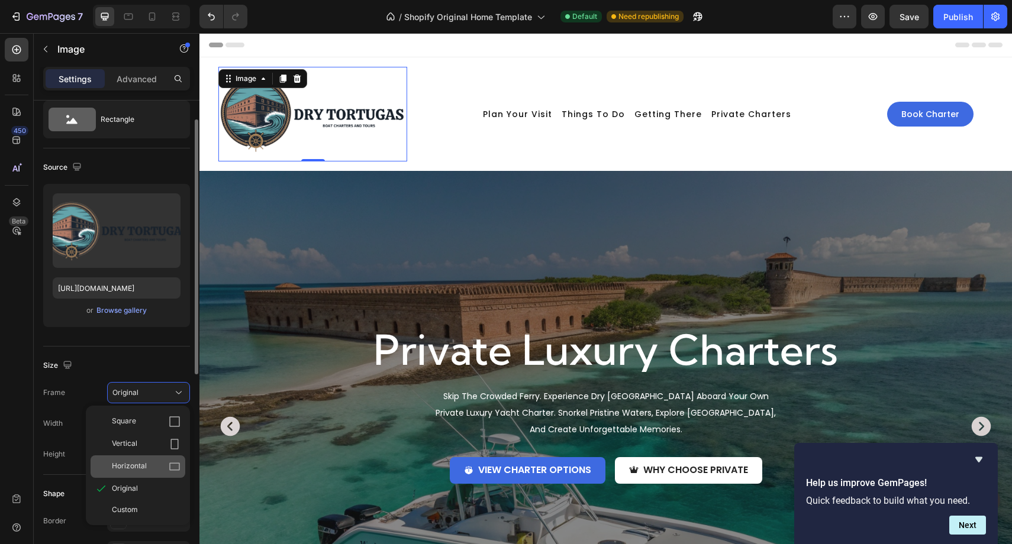
click at [162, 473] on div "Horizontal" at bounding box center [138, 467] width 95 height 22
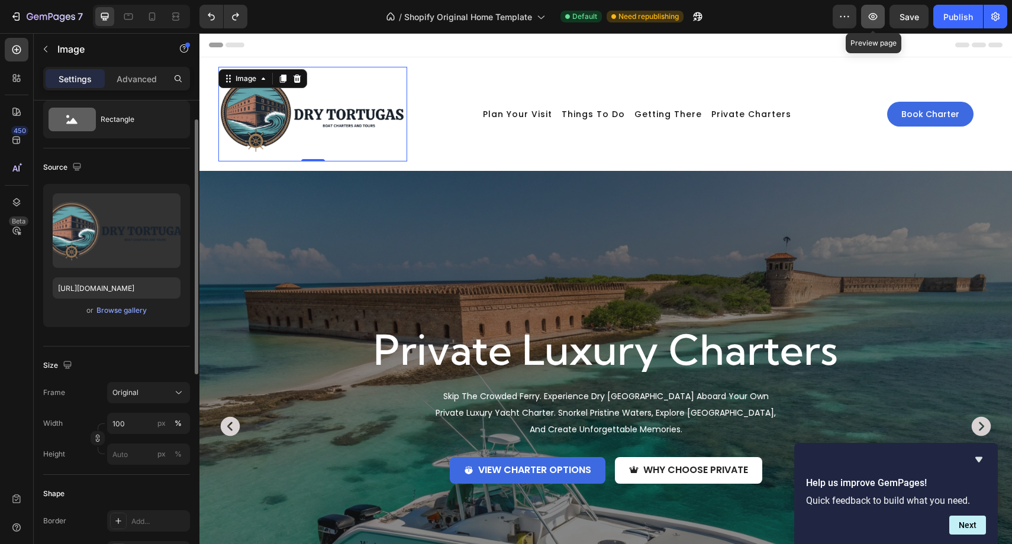
click at [873, 14] on icon "button" at bounding box center [873, 17] width 12 height 12
